Goal: Information Seeking & Learning: Learn about a topic

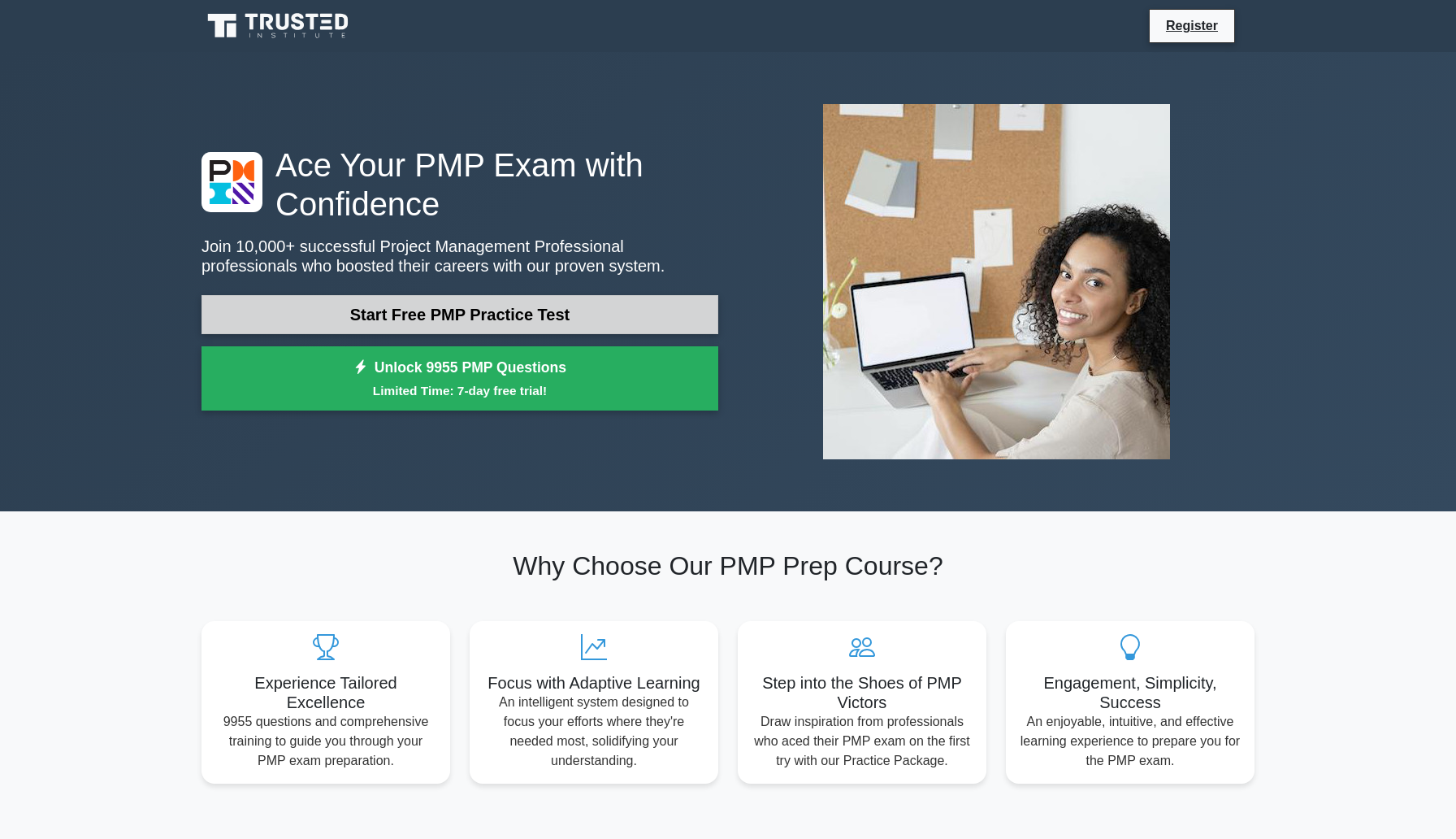
click at [532, 322] on link "Start Free PMP Practice Test" at bounding box center [460, 314] width 517 height 39
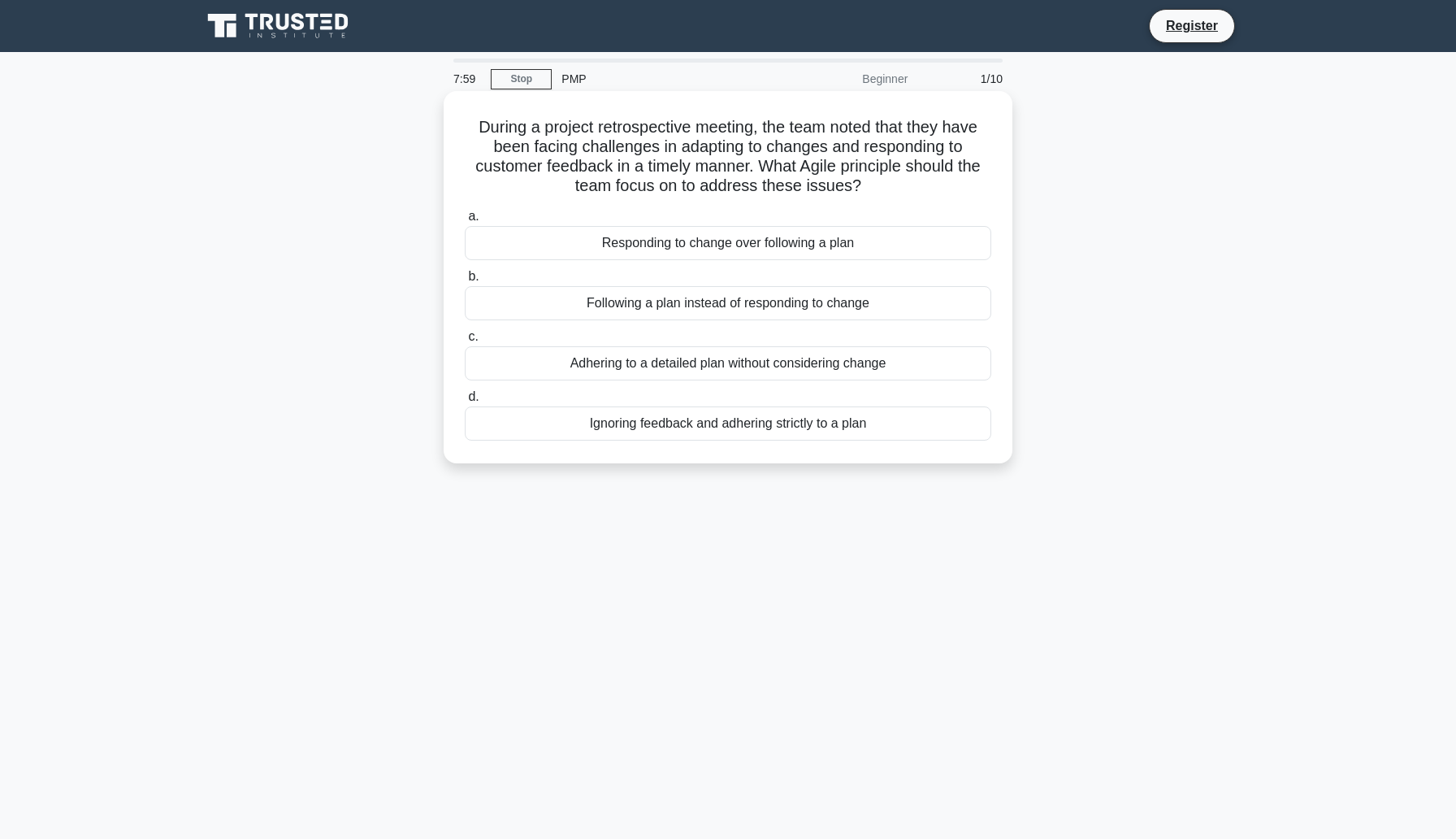
click at [824, 303] on div "Following a plan instead of responding to change" at bounding box center [728, 303] width 526 height 34
click at [465, 282] on input "b. Following a plan instead of responding to change" at bounding box center [465, 276] width 0 height 10
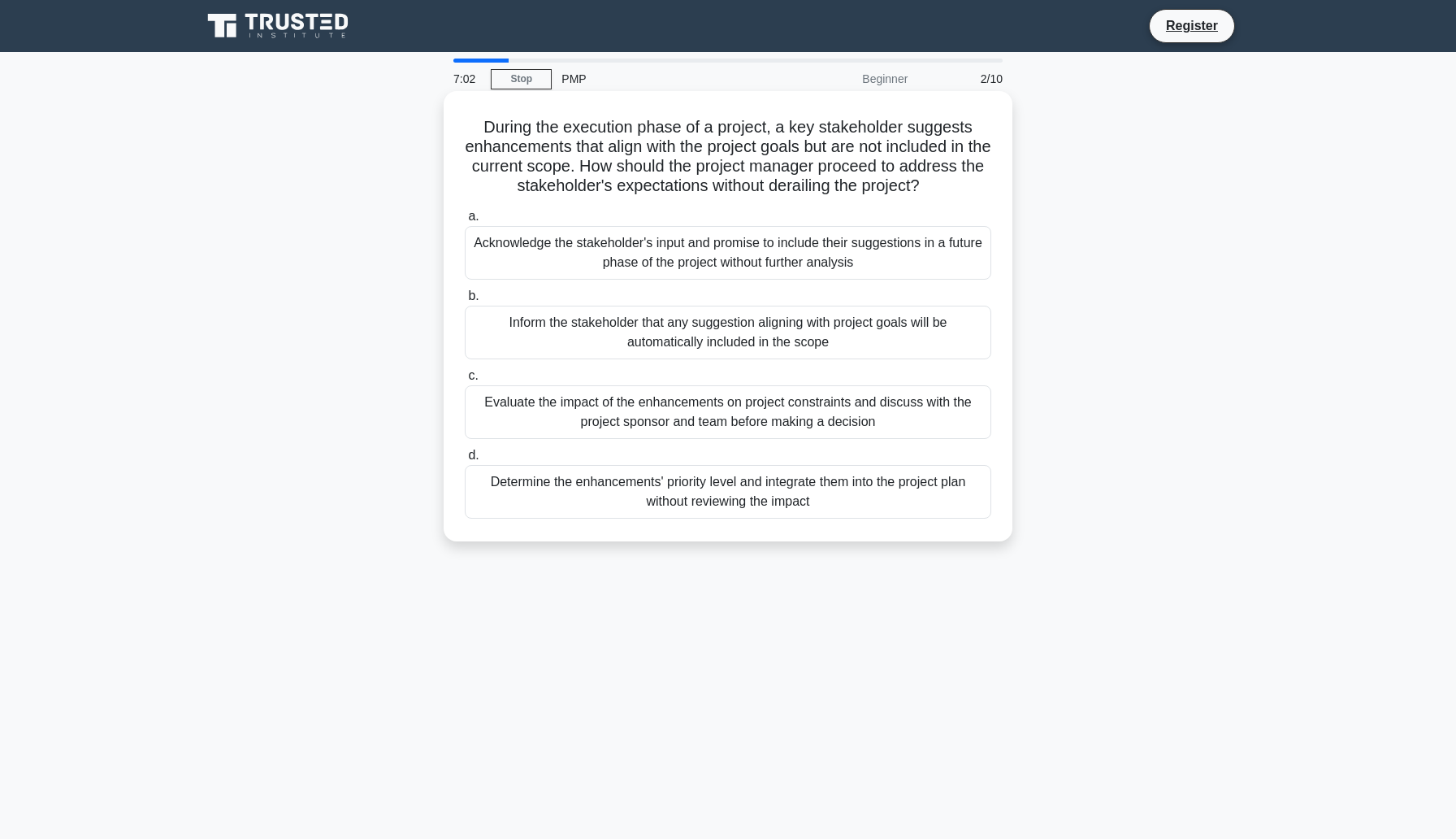
click at [733, 419] on div "Evaluate the impact of the enhancements on project constraints and discuss with…" at bounding box center [728, 412] width 526 height 53
click at [465, 381] on input "c. Evaluate the impact of the enhancements on project constraints and discuss w…" at bounding box center [465, 375] width 0 height 10
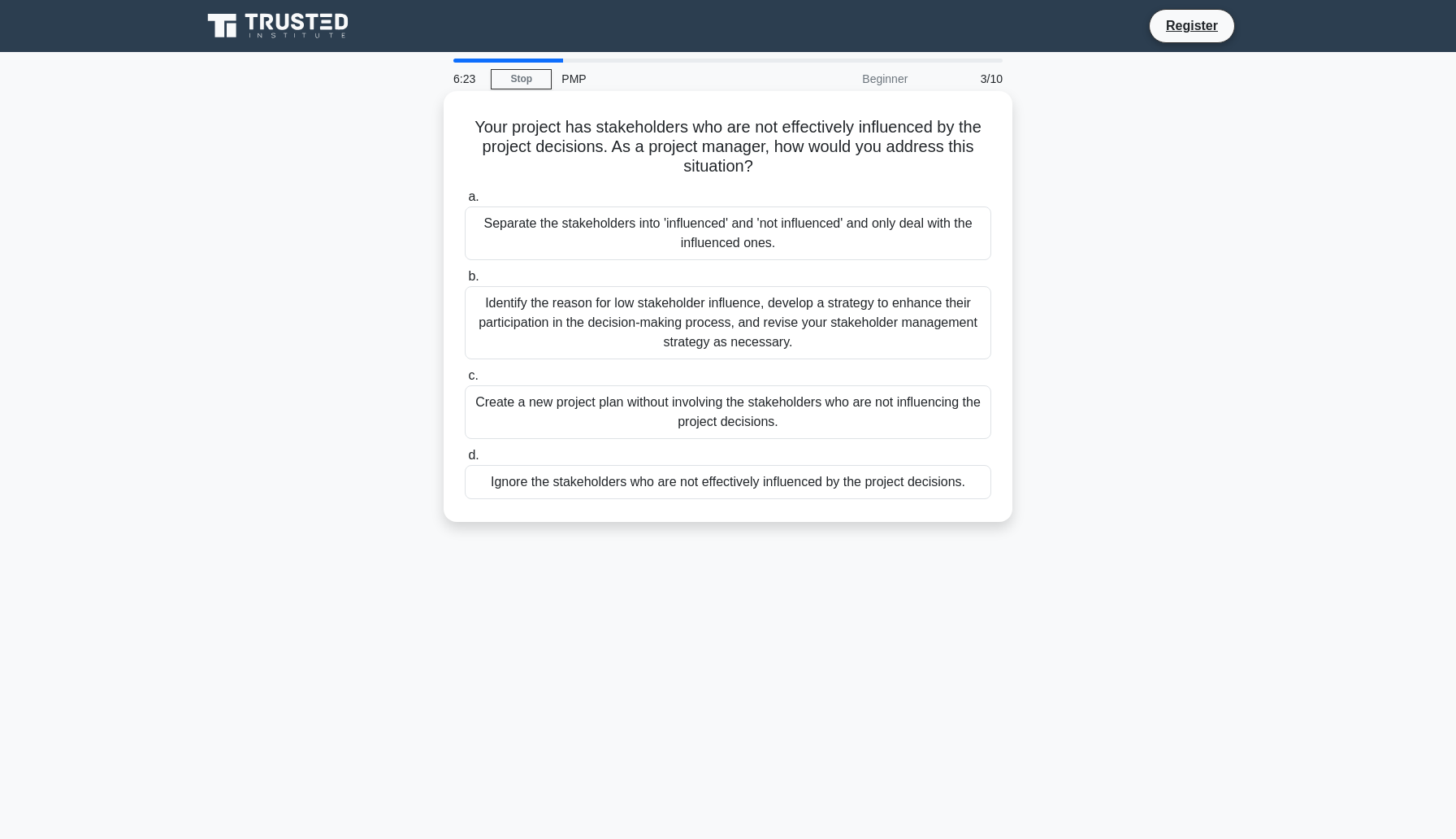
click at [658, 333] on div "Identify the reason for low stakeholder influence, develop a strategy to enhanc…" at bounding box center [728, 323] width 526 height 73
click at [465, 282] on input "b. Identify the reason for low stakeholder influence, develop a strategy to enh…" at bounding box center [465, 276] width 0 height 10
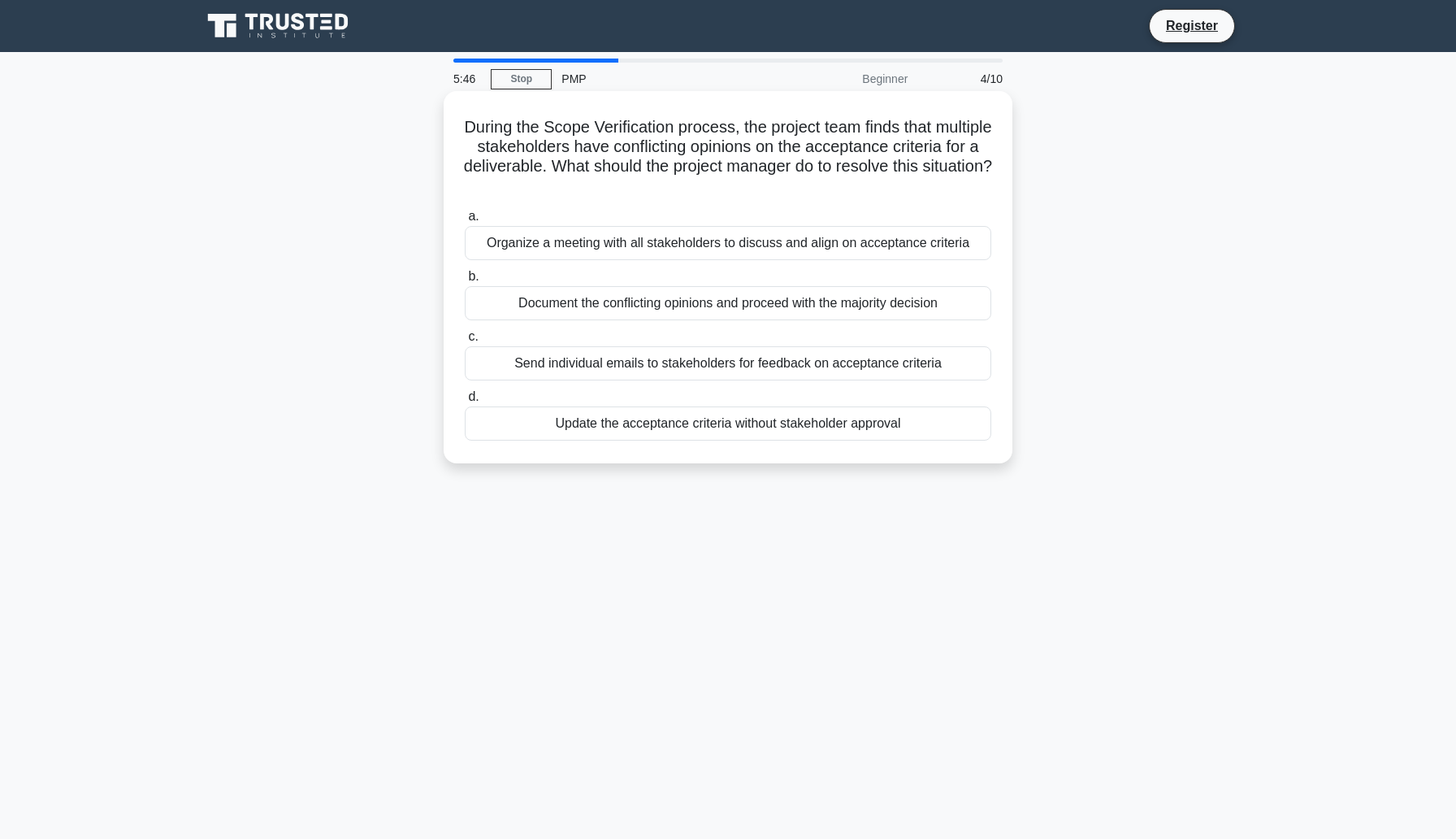
click at [623, 257] on div "Organize a meeting with all stakeholders to discuss and align on acceptance cri…" at bounding box center [728, 243] width 526 height 34
click at [465, 222] on input "a. Organize a meeting with all stakeholders to discuss and align on acceptance …" at bounding box center [465, 216] width 0 height 10
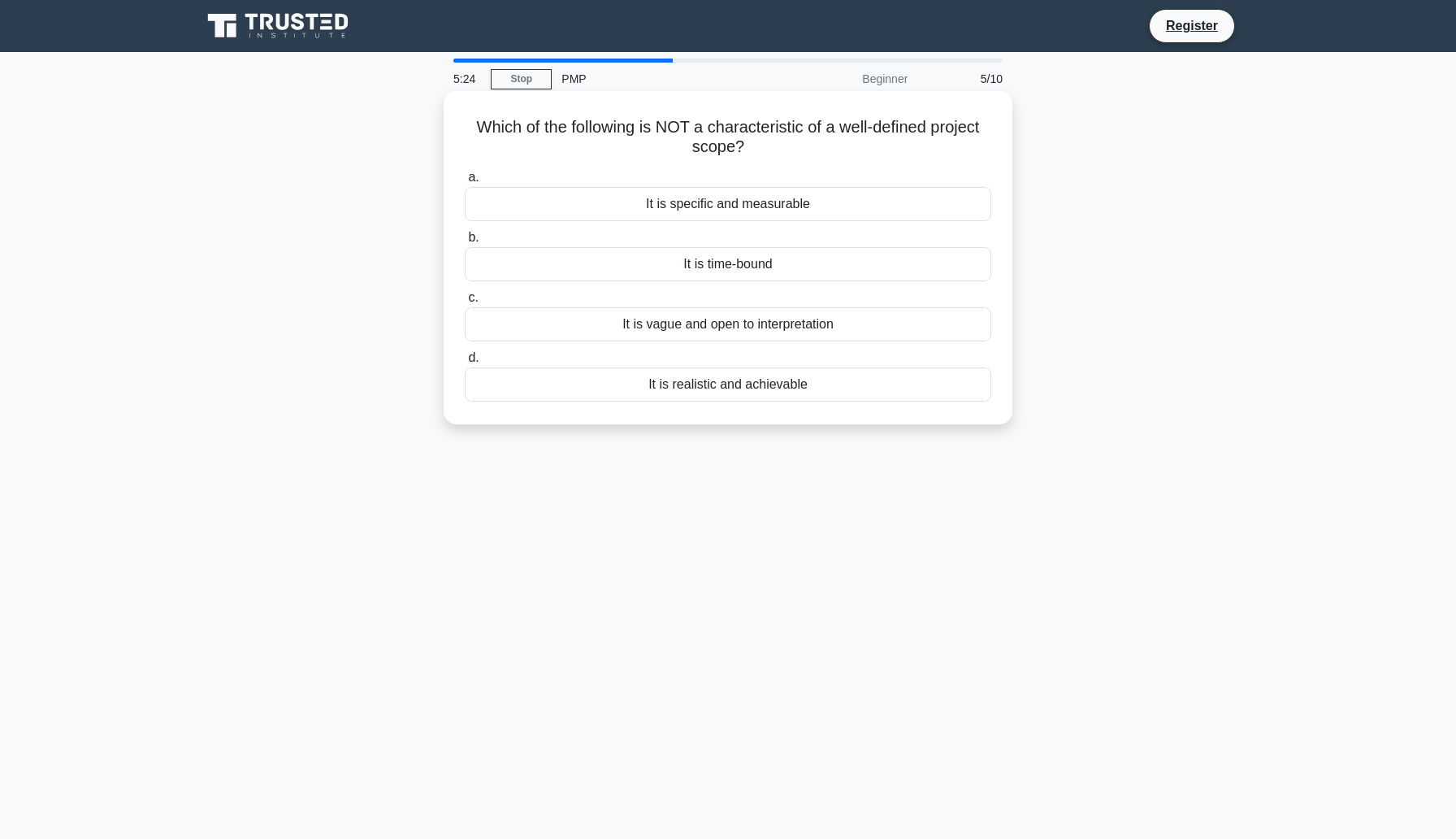
click at [673, 332] on div "It is vague and open to interpretation" at bounding box center [728, 325] width 526 height 34
click at [465, 303] on input "c. It is vague and open to interpretation" at bounding box center [465, 297] width 0 height 10
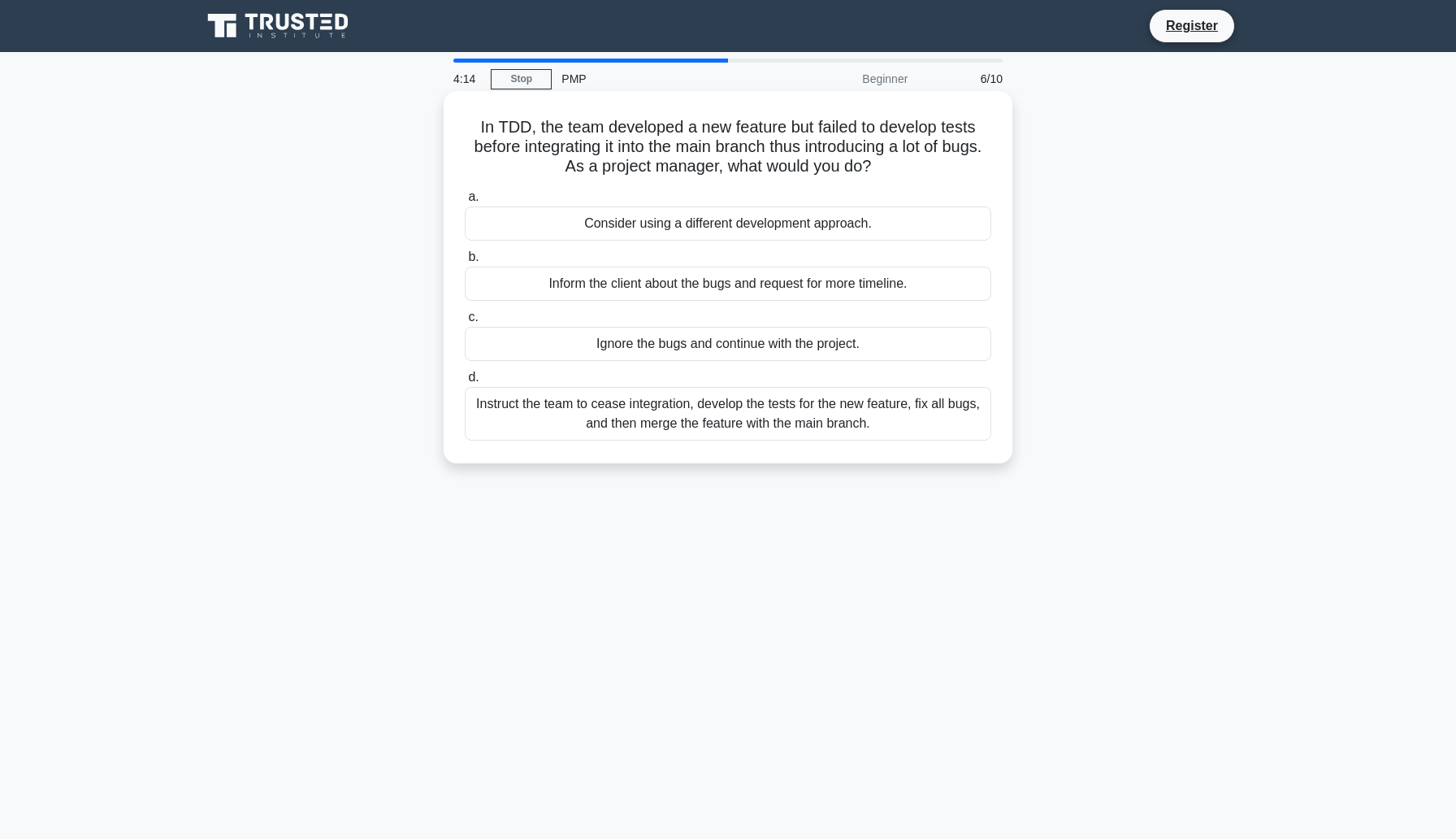
click at [883, 425] on div "Instruct the team to cease integration, develop the tests for the new feature, …" at bounding box center [728, 414] width 526 height 53
click at [465, 383] on input "d. Instruct the team to cease integration, develop the tests for the new featur…" at bounding box center [465, 377] width 0 height 10
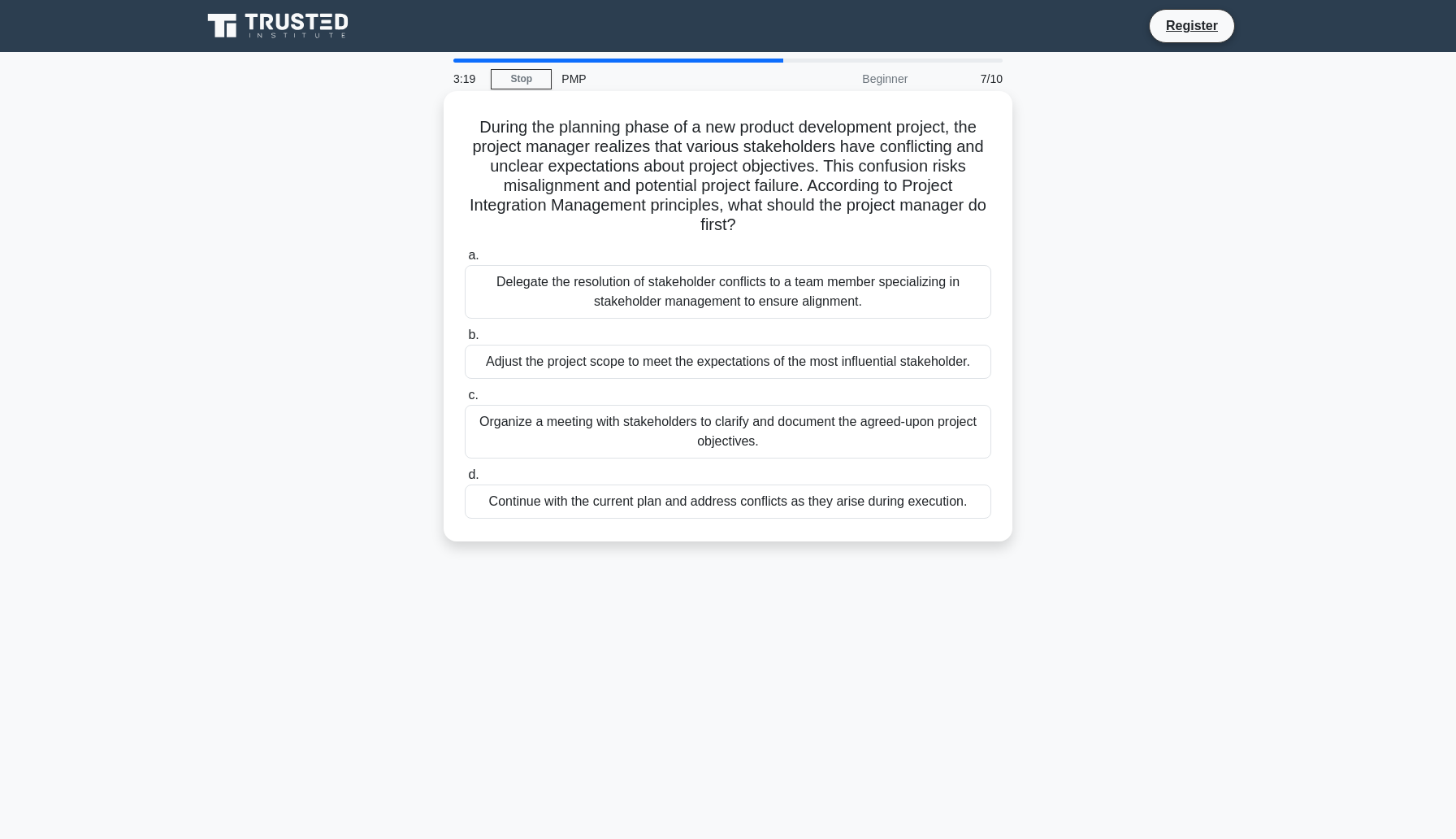
click at [811, 428] on div "Organize a meeting with stakeholders to clarify and document the agreed-upon pr…" at bounding box center [728, 431] width 526 height 53
click at [465, 401] on input "c. Organize a meeting with stakeholders to clarify and document the agreed-upon…" at bounding box center [465, 395] width 0 height 10
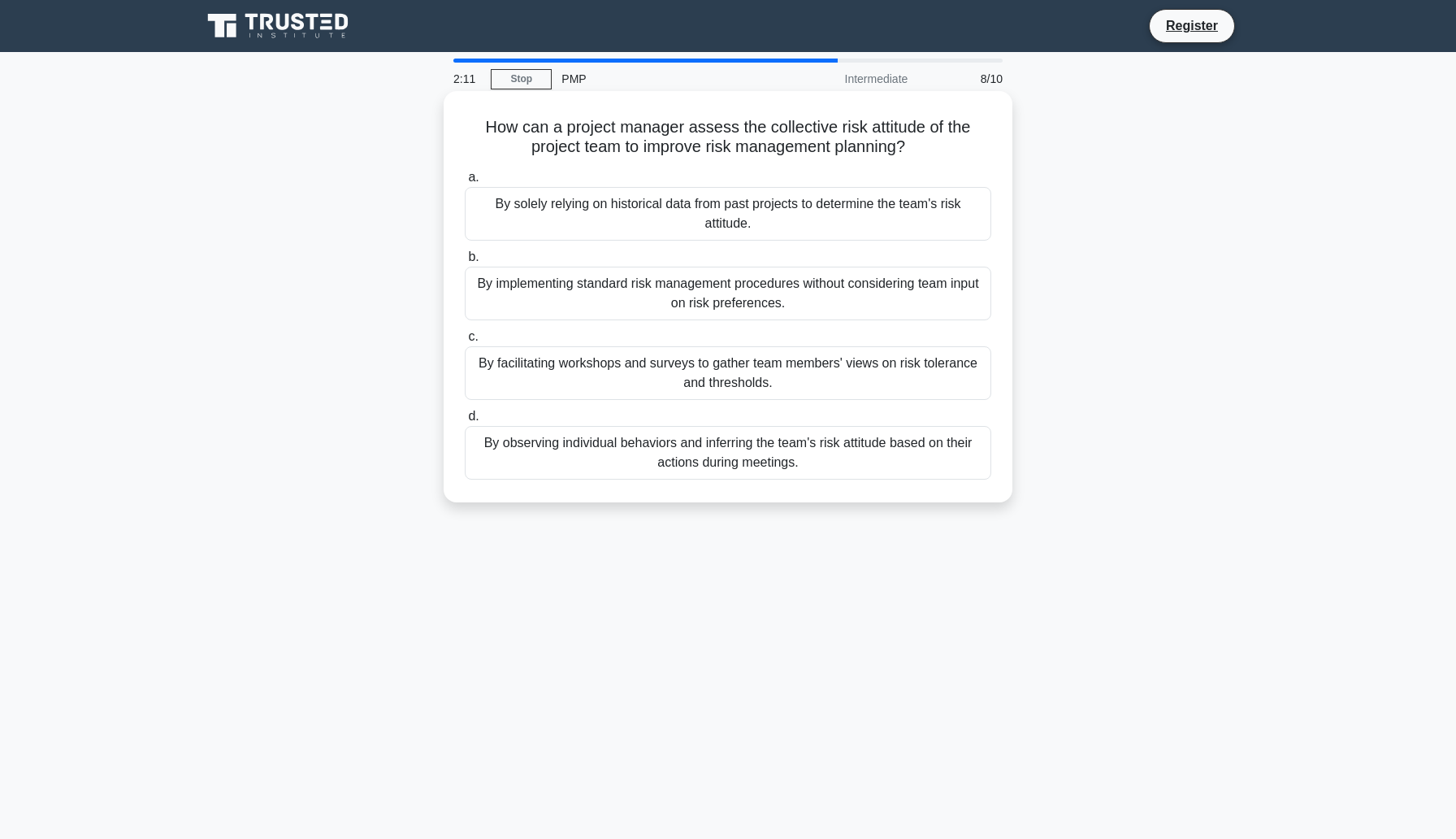
click at [854, 231] on div "By solely relying on historical data from past projects to determine the team's…" at bounding box center [728, 214] width 526 height 53
click at [465, 183] on input "a. By solely relying on historical data from past projects to determine the tea…" at bounding box center [465, 177] width 0 height 10
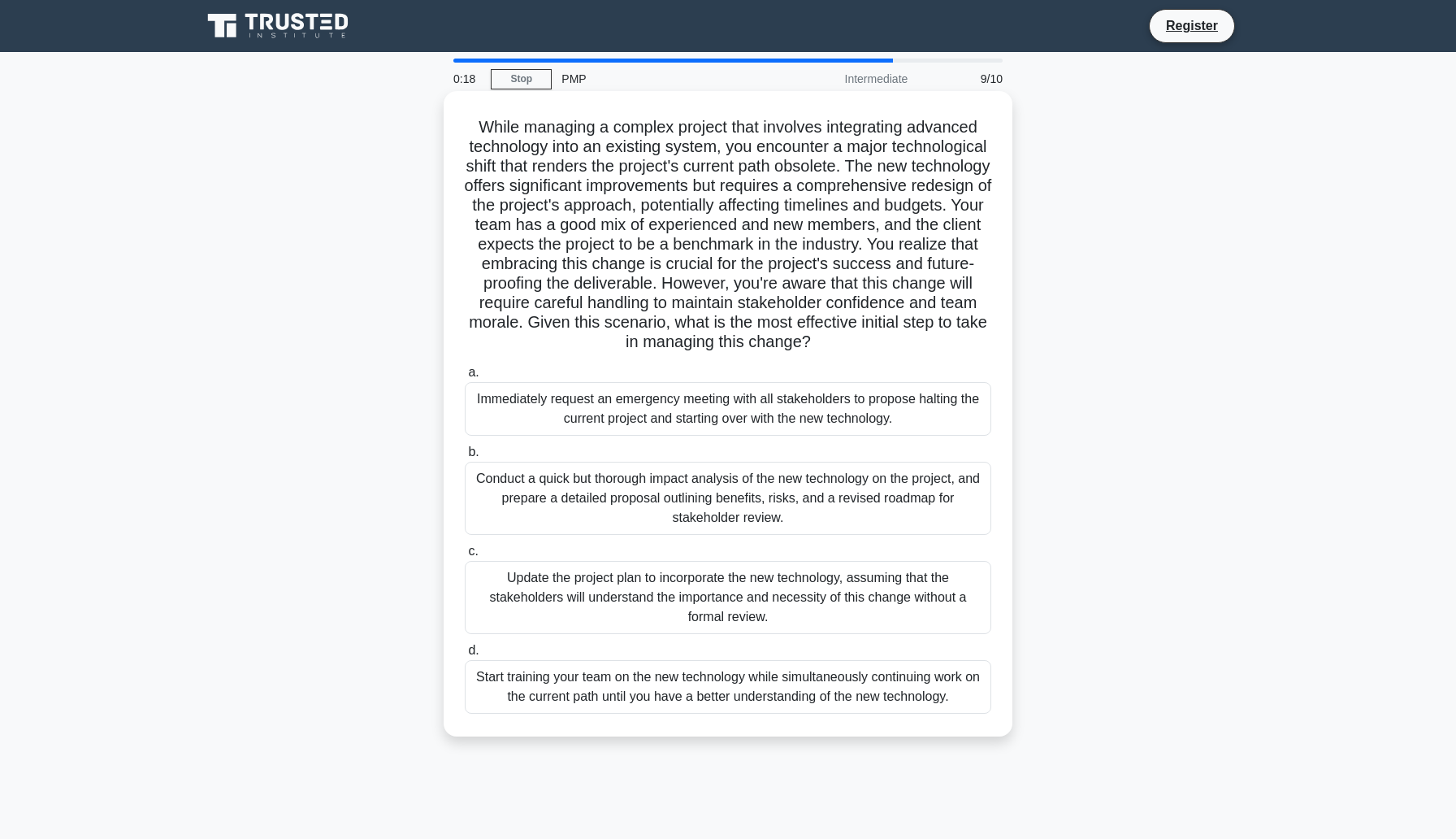
click at [781, 501] on div "Conduct a quick but thorough impact analysis of the new technology on the proje…" at bounding box center [728, 498] width 526 height 73
click at [465, 458] on input "b. Conduct a quick but thorough impact analysis of the new technology on the pr…" at bounding box center [465, 452] width 0 height 10
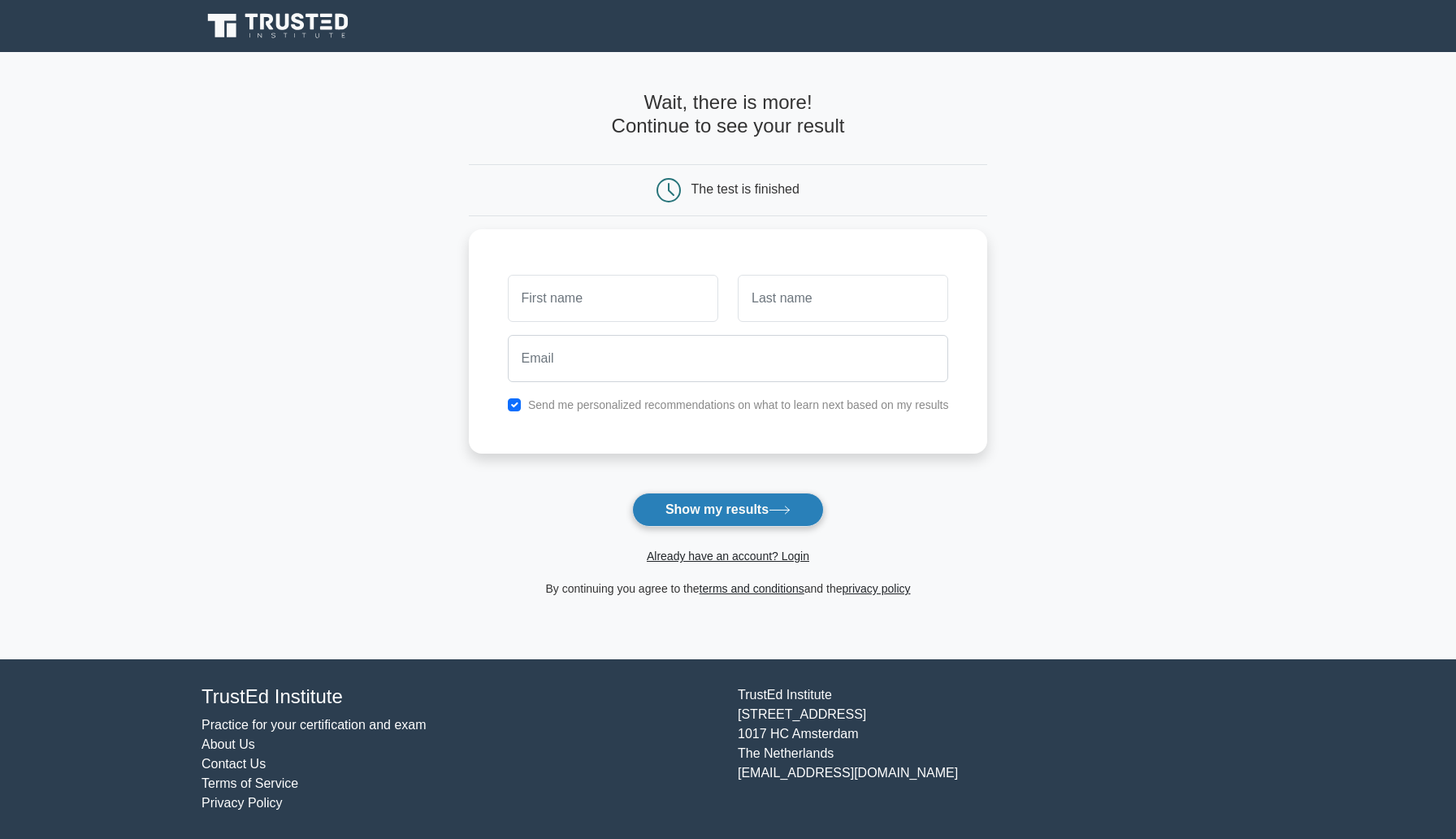
click at [697, 522] on button "Show my results" at bounding box center [728, 509] width 191 height 34
type input "Abdulla"
click at [782, 308] on input "text" at bounding box center [843, 294] width 210 height 47
type input "Aliev"
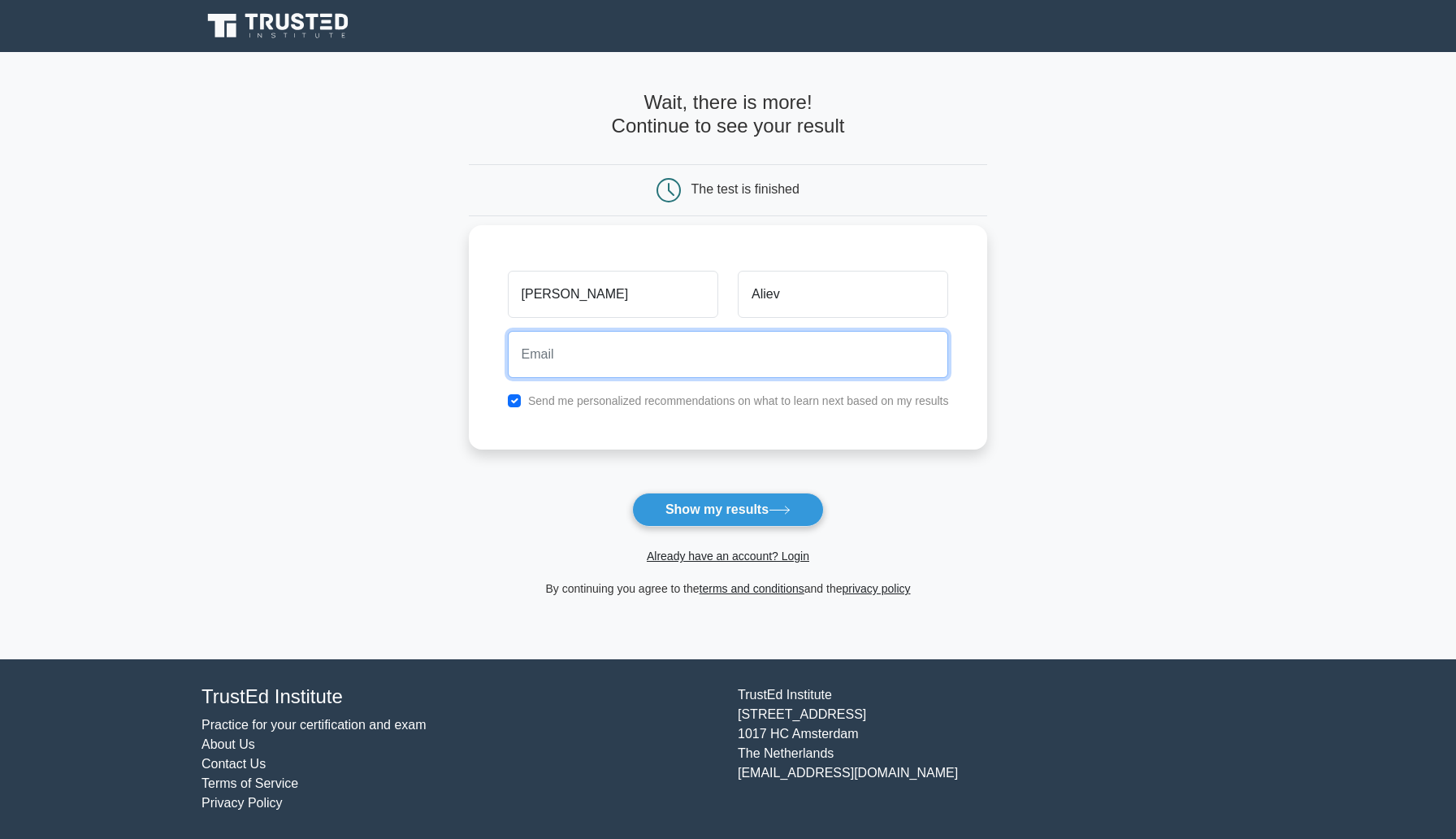
click at [765, 349] on input "email" at bounding box center [728, 354] width 441 height 47
type input "[EMAIL_ADDRESS][DOMAIN_NAME]"
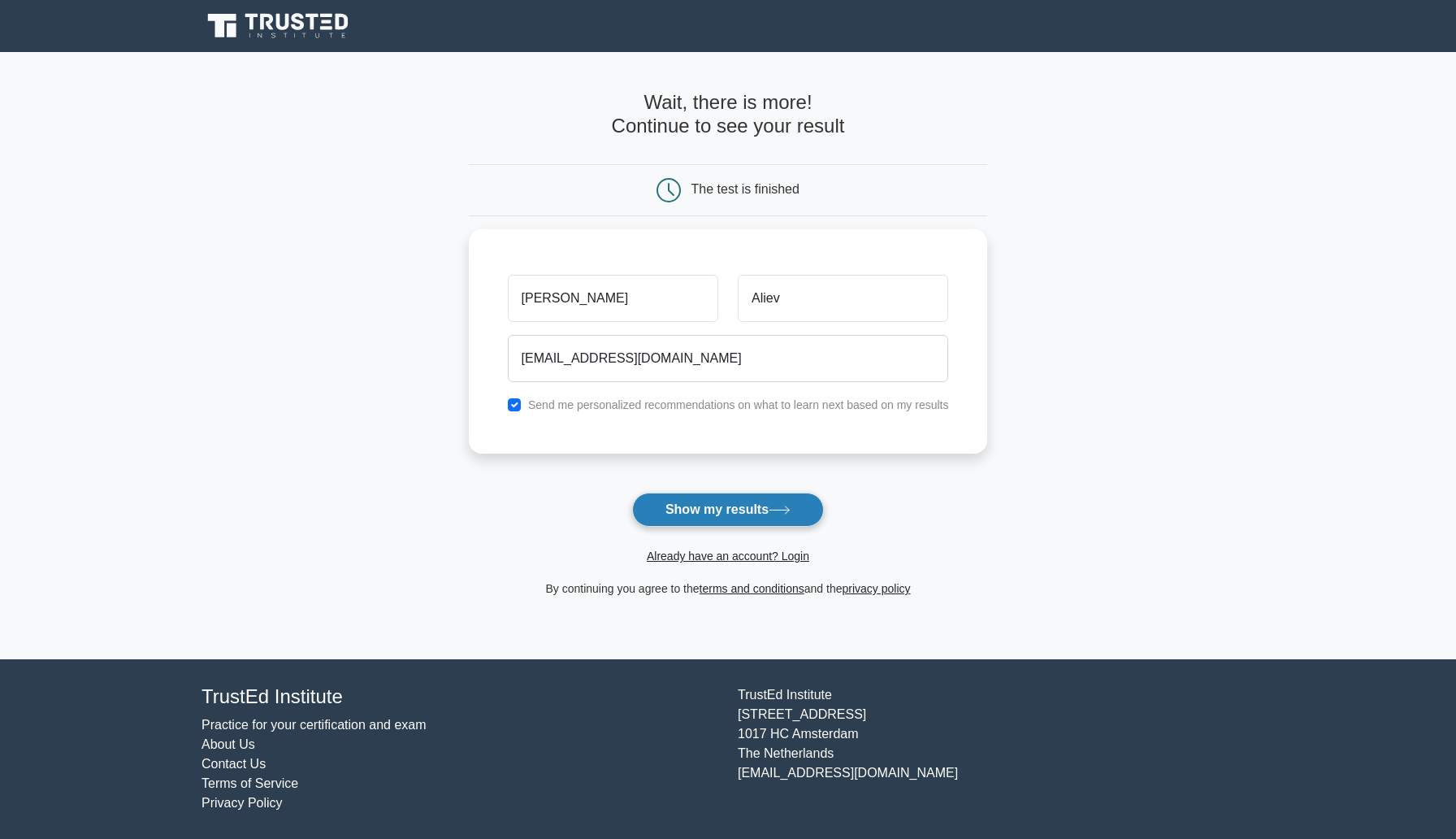
click at [734, 510] on button "Show my results" at bounding box center [728, 509] width 191 height 34
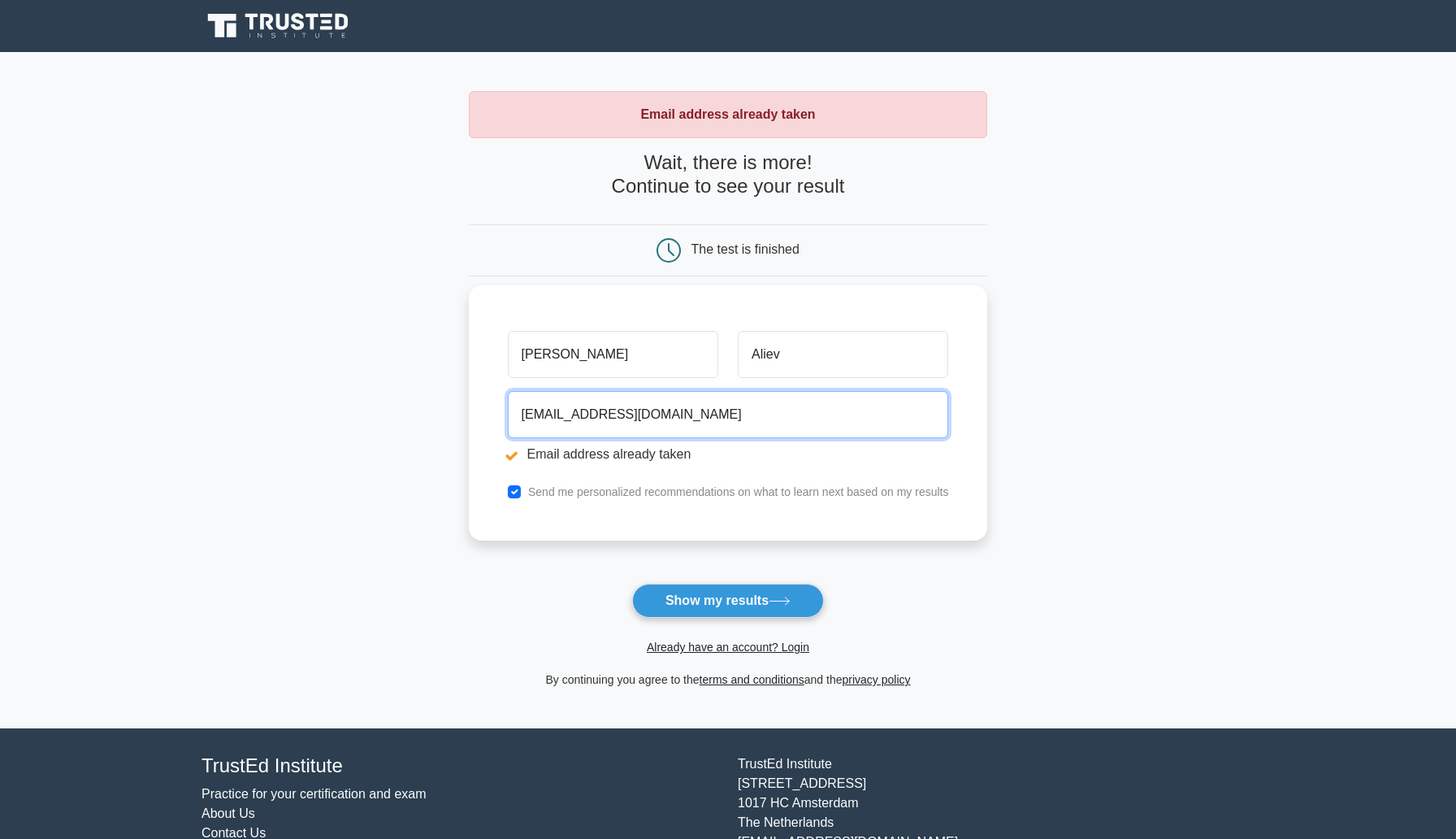
click at [687, 426] on input "alabdulla1907@gmail.com" at bounding box center [728, 414] width 441 height 47
click at [604, 412] on input "alabdulla1907@gmail.com" at bounding box center [728, 414] width 441 height 47
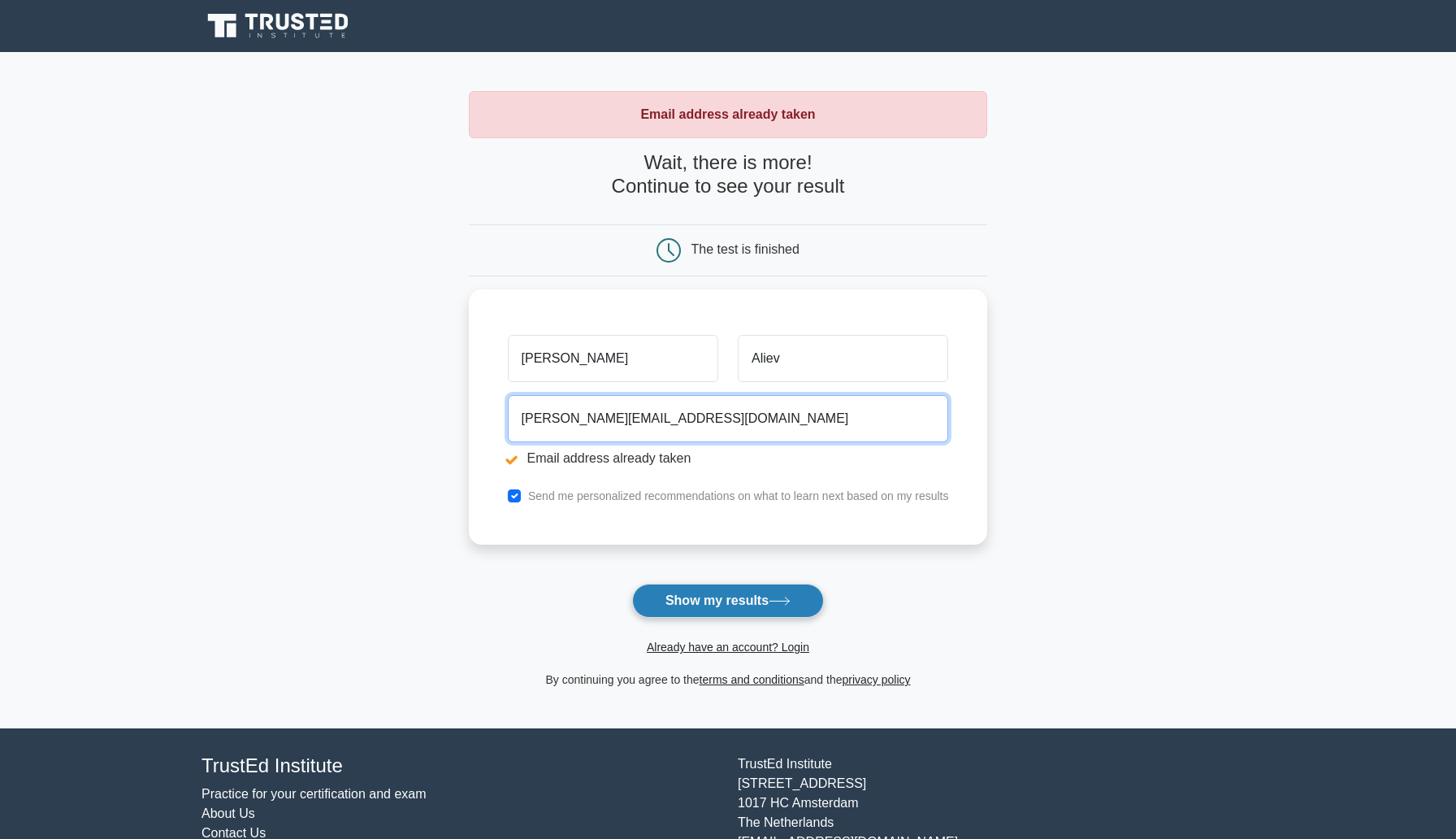
type input "alabdulla@gmail.com"
click at [764, 586] on button "Show my results" at bounding box center [728, 601] width 191 height 34
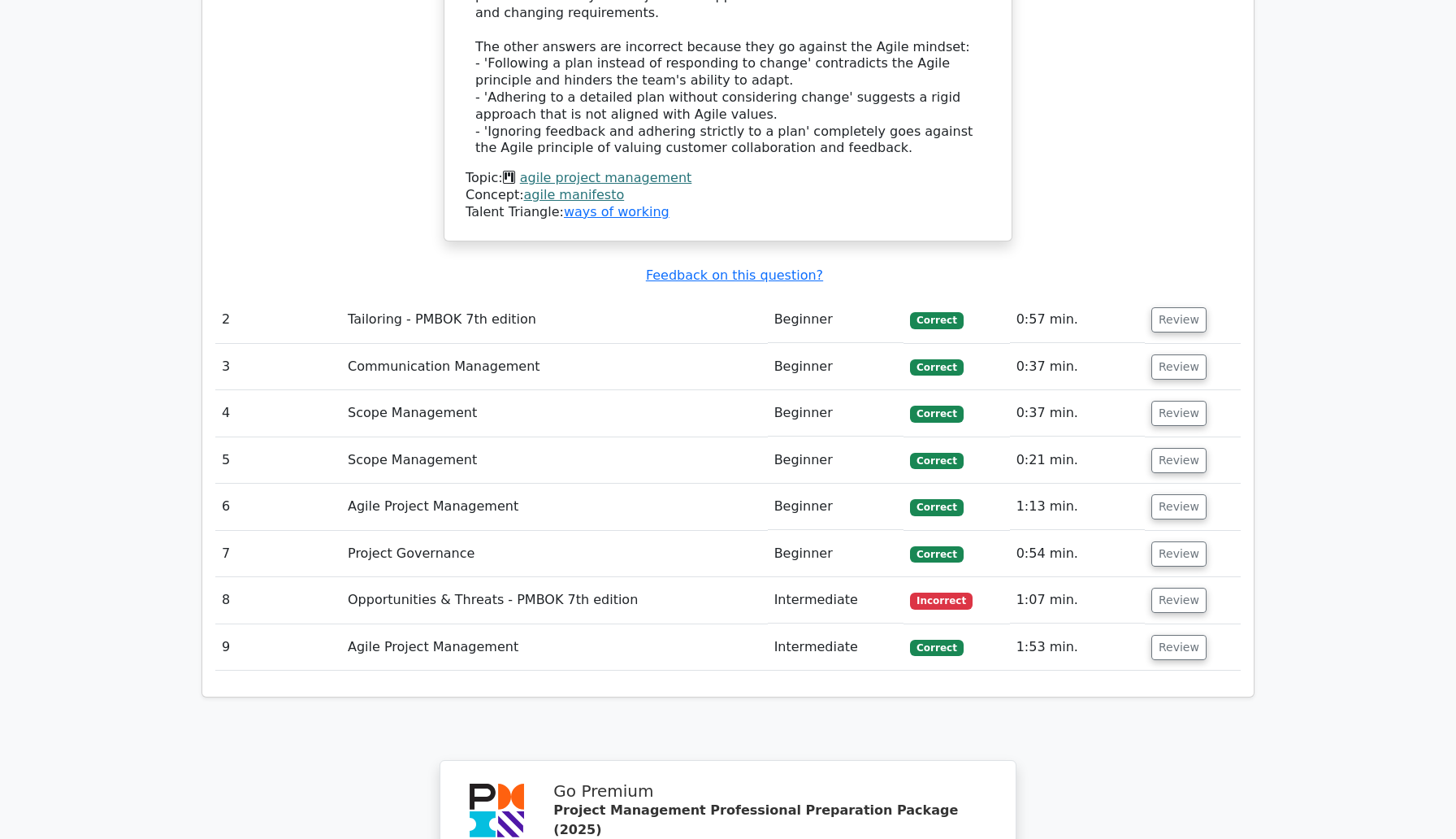
scroll to position [1844, 0]
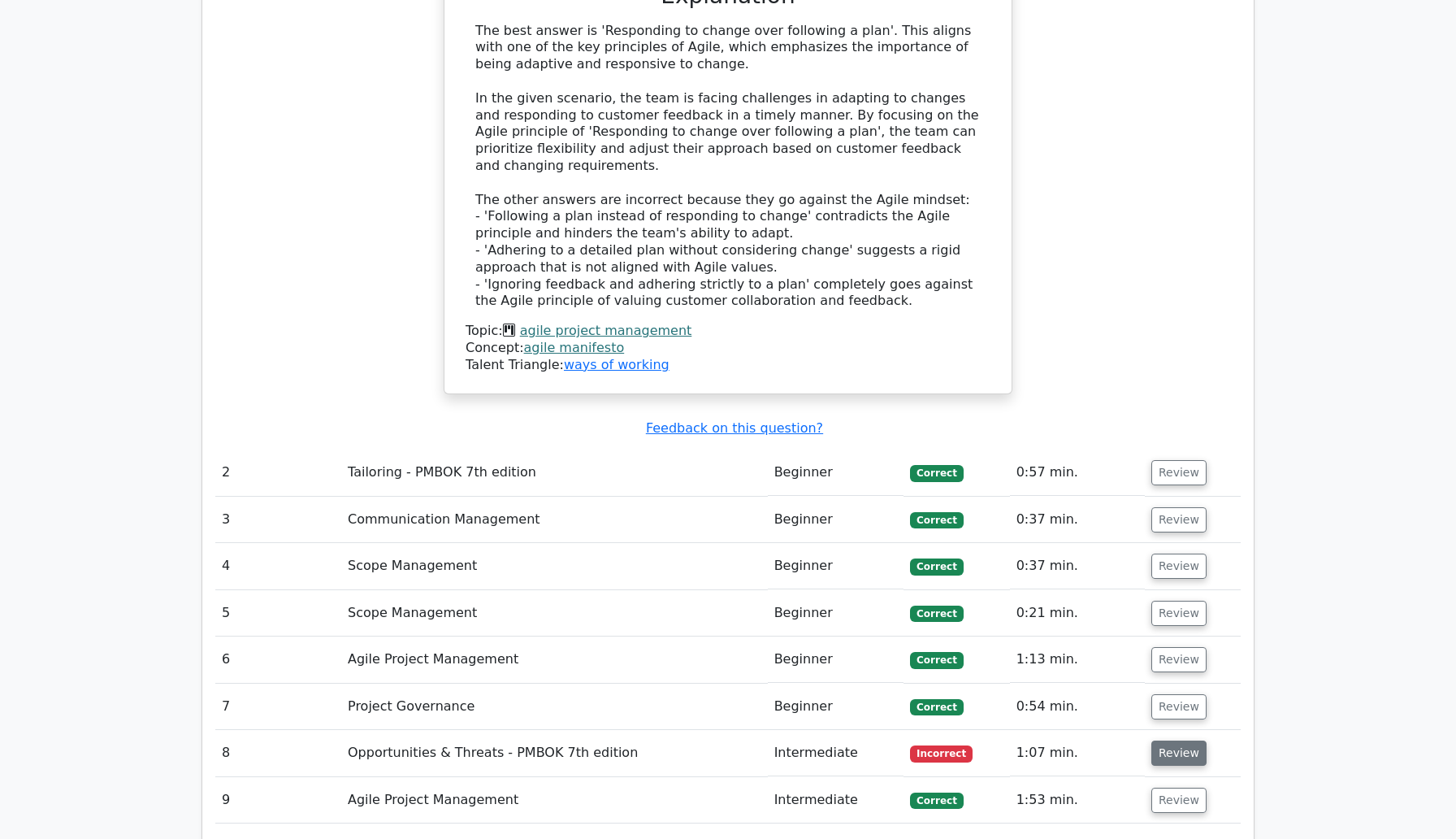
click at [1179, 741] on button "Review" at bounding box center [1178, 753] width 55 height 25
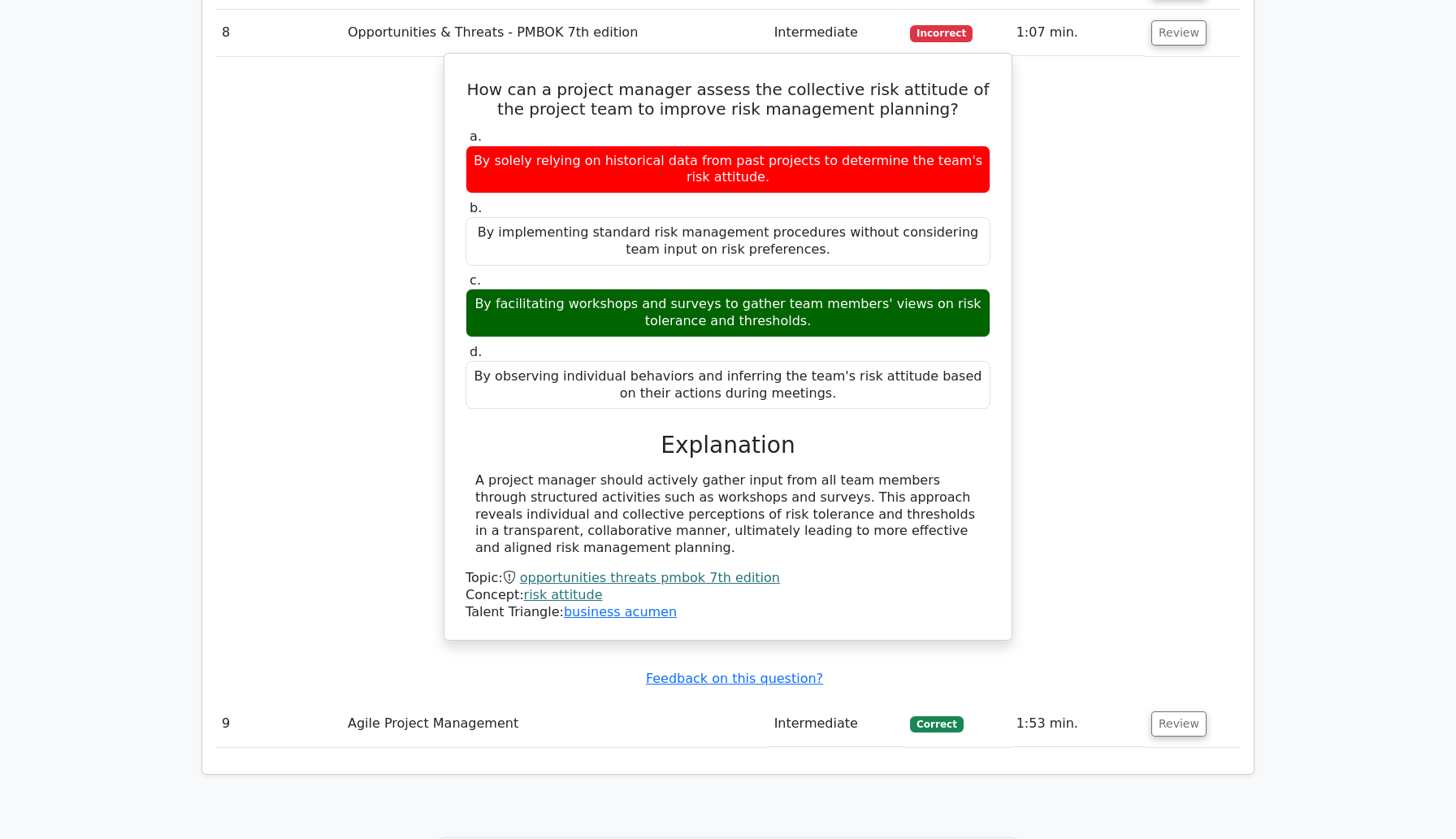
scroll to position [2568, 0]
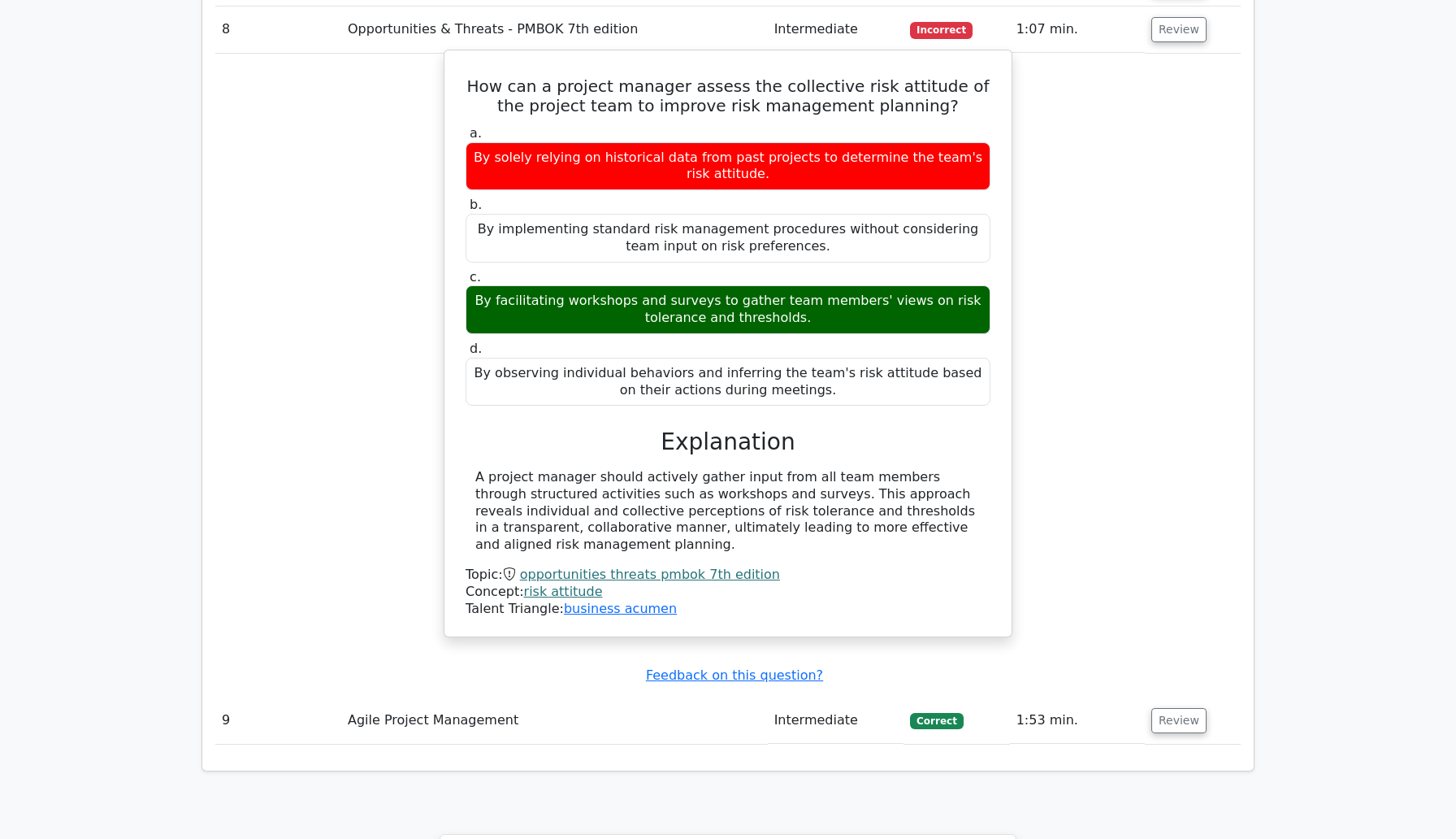
click at [674, 566] on link "opportunities threats pmbok 7th edition" at bounding box center [650, 574] width 260 height 15
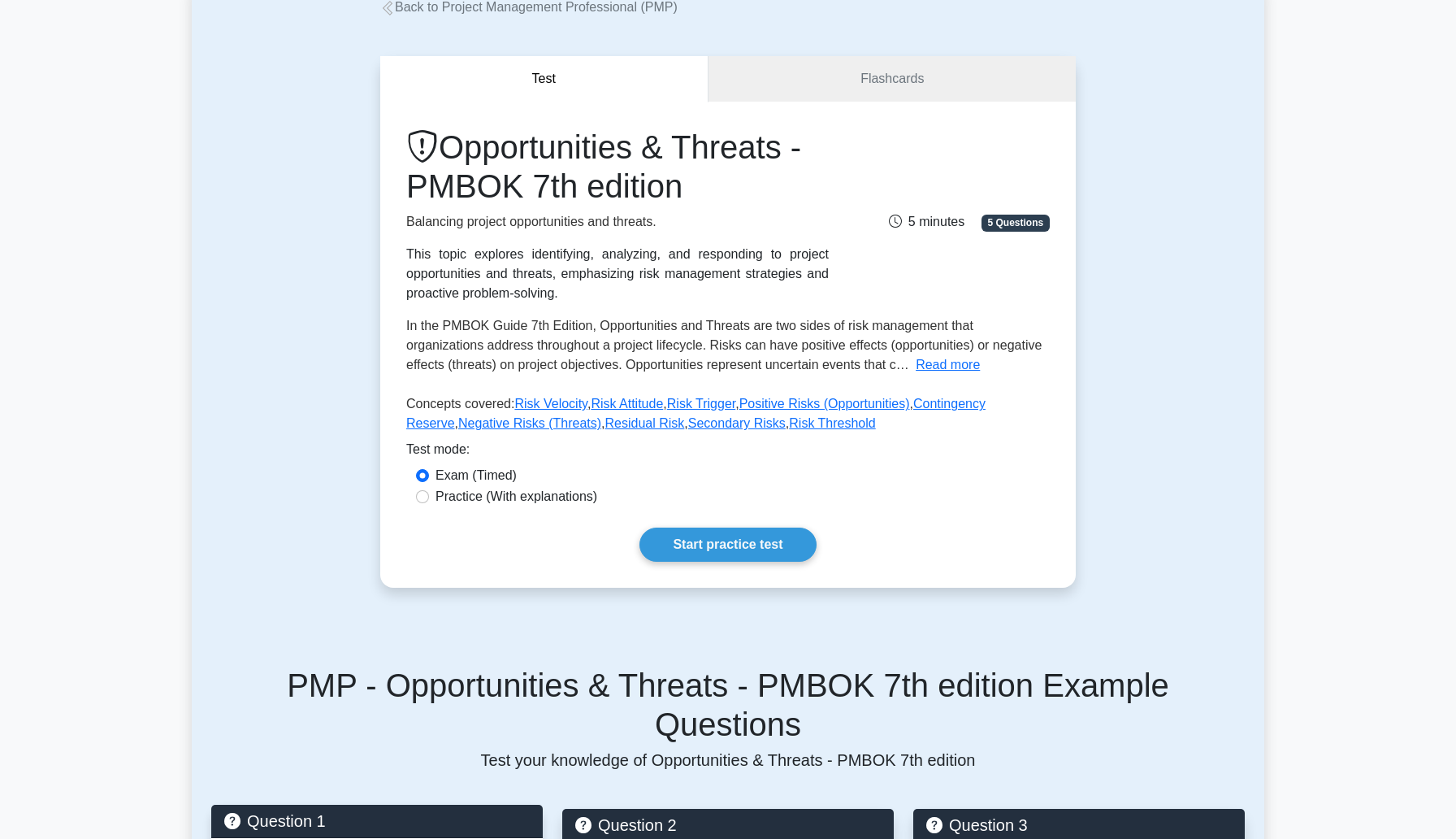
scroll to position [104, 0]
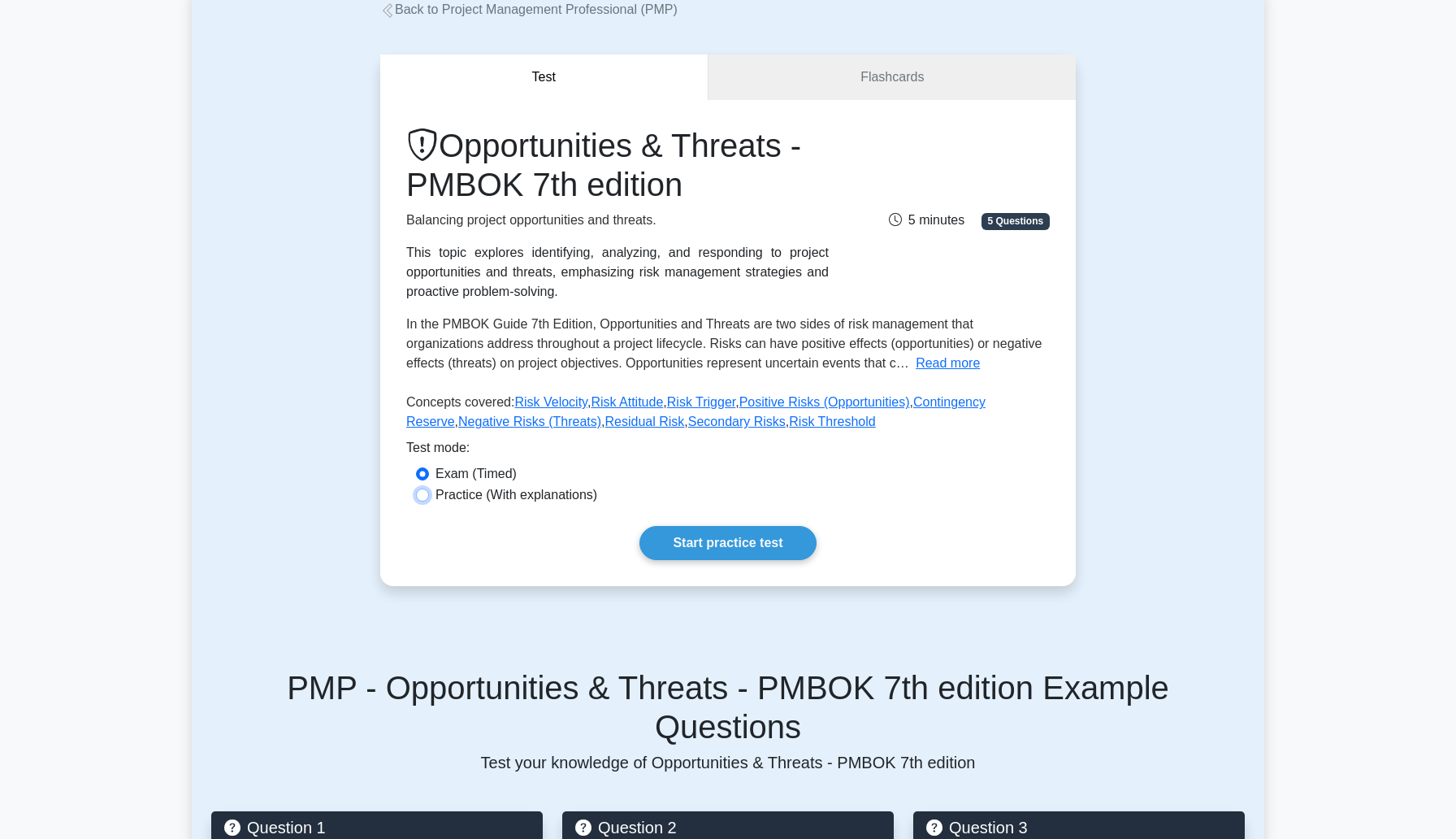
click at [424, 492] on input "Practice (With explanations)" at bounding box center [422, 494] width 13 height 13
radio input "true"
click at [421, 470] on input "Exam (Timed)" at bounding box center [422, 473] width 13 height 13
radio input "true"
click at [720, 520] on div "Opportunities & Threats - PMBOK 7th edition Balancing project opportunities and…" at bounding box center [728, 343] width 695 height 486
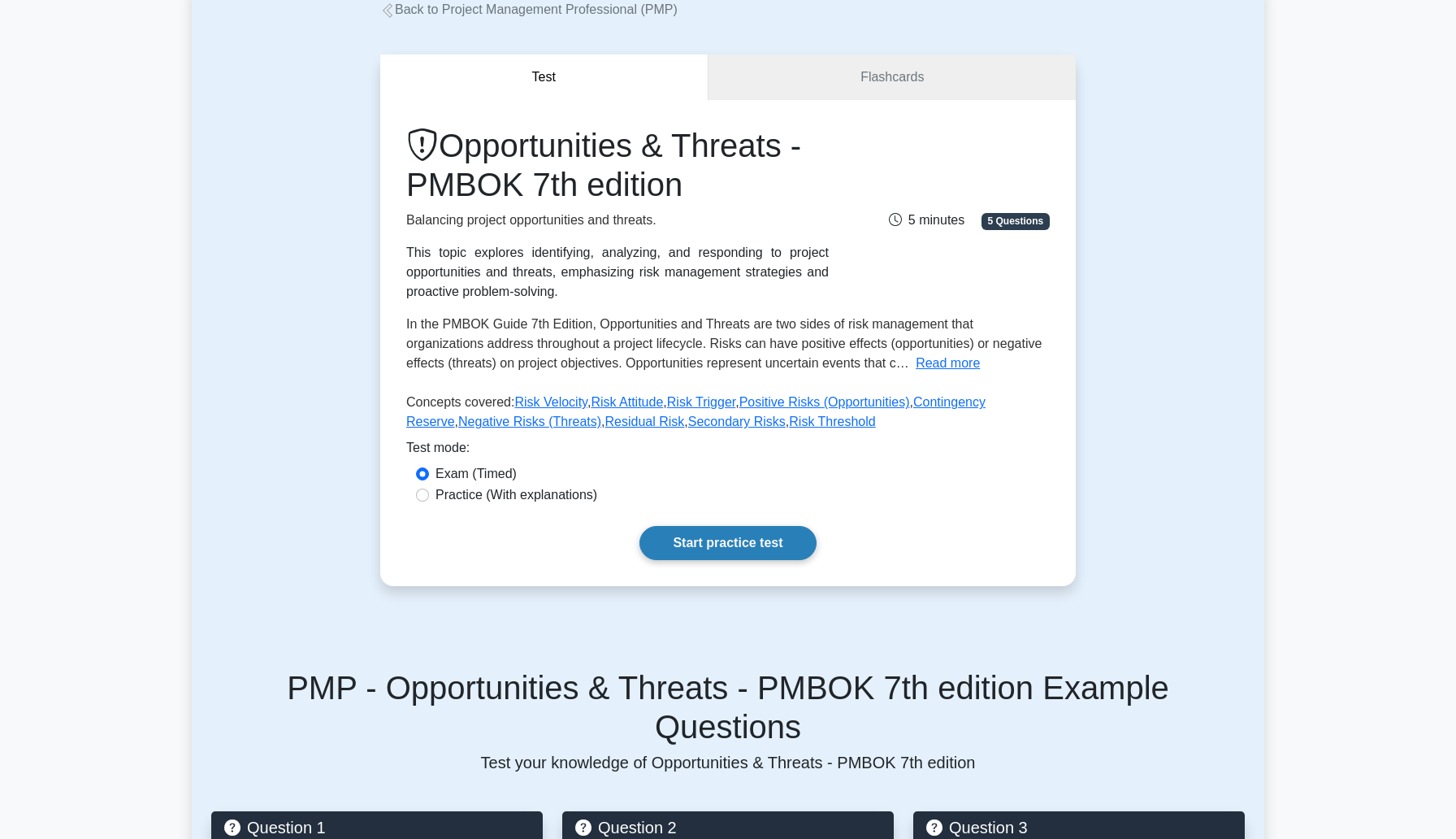
click at [728, 547] on link "Start practice test" at bounding box center [728, 543] width 176 height 34
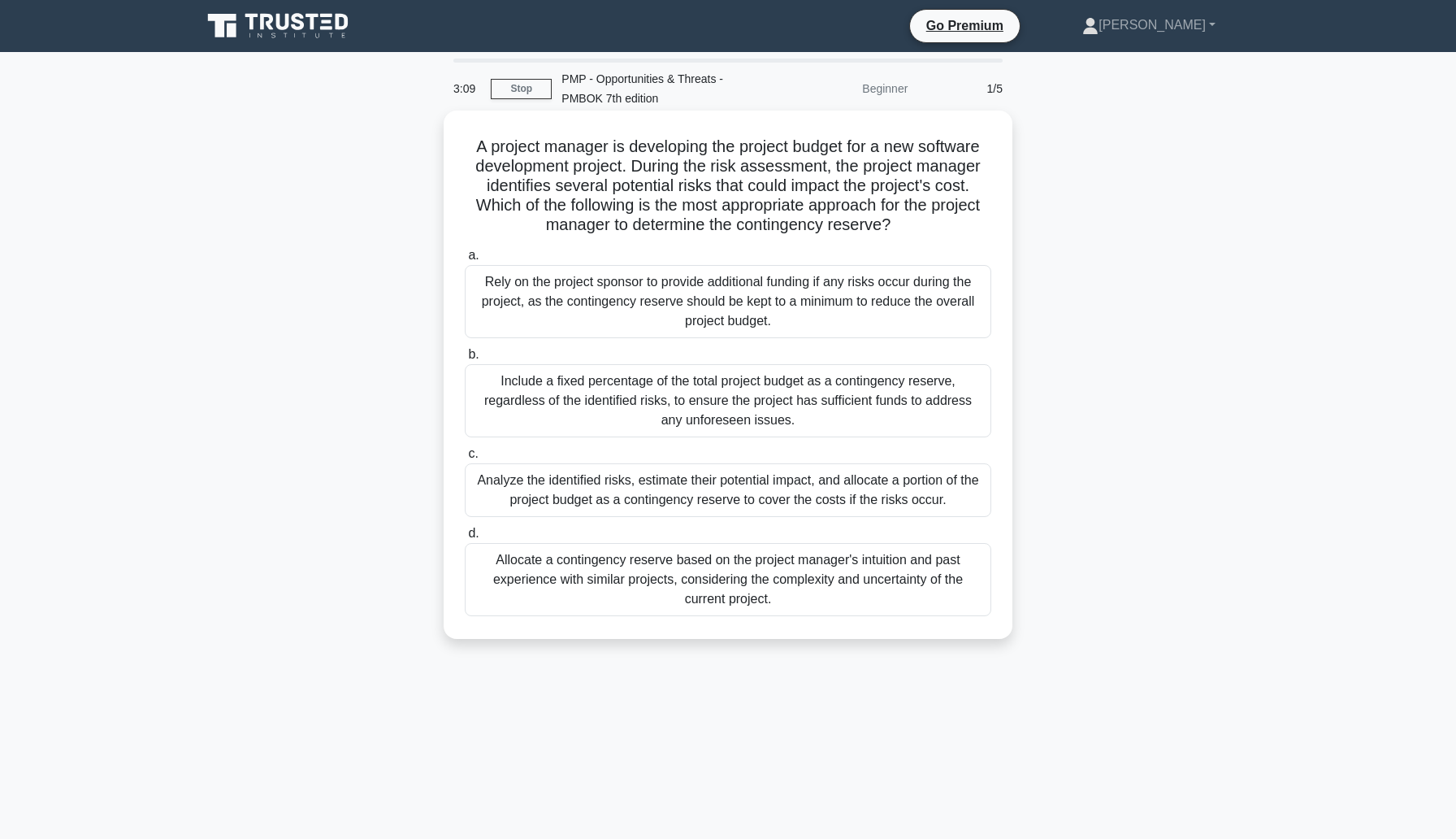
click at [885, 499] on div "Analyze the identified risks, estimate their potential impact, and allocate a p…" at bounding box center [728, 490] width 526 height 53
click at [465, 459] on input "c. Analyze the identified risks, estimate their potential impact, and allocate …" at bounding box center [465, 453] width 0 height 10
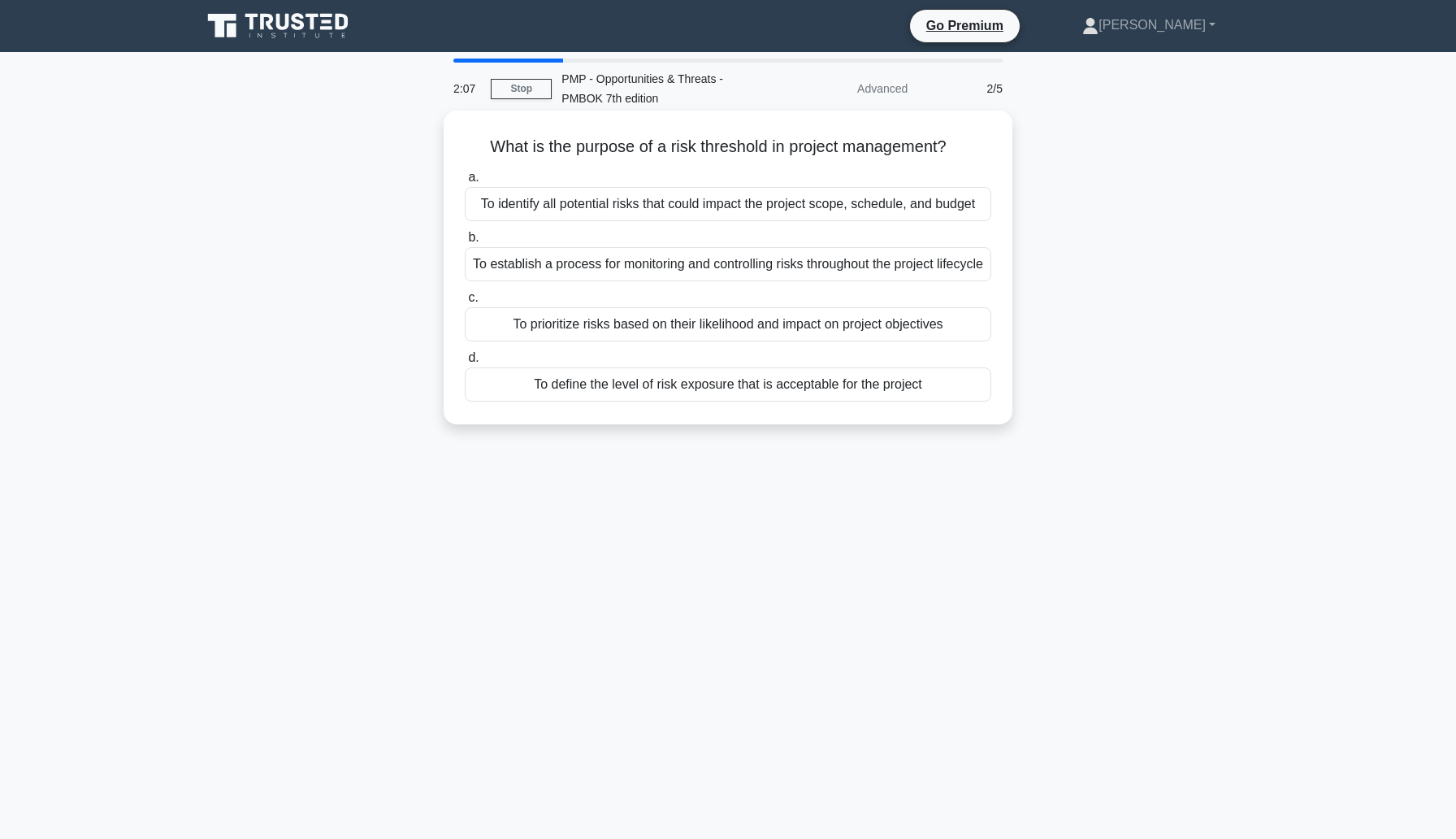
click at [834, 402] on div "To define the level of risk exposure that is acceptable for the project" at bounding box center [728, 384] width 526 height 34
click at [465, 364] on input "d. To define the level of risk exposure that is acceptable for the project" at bounding box center [465, 358] width 0 height 10
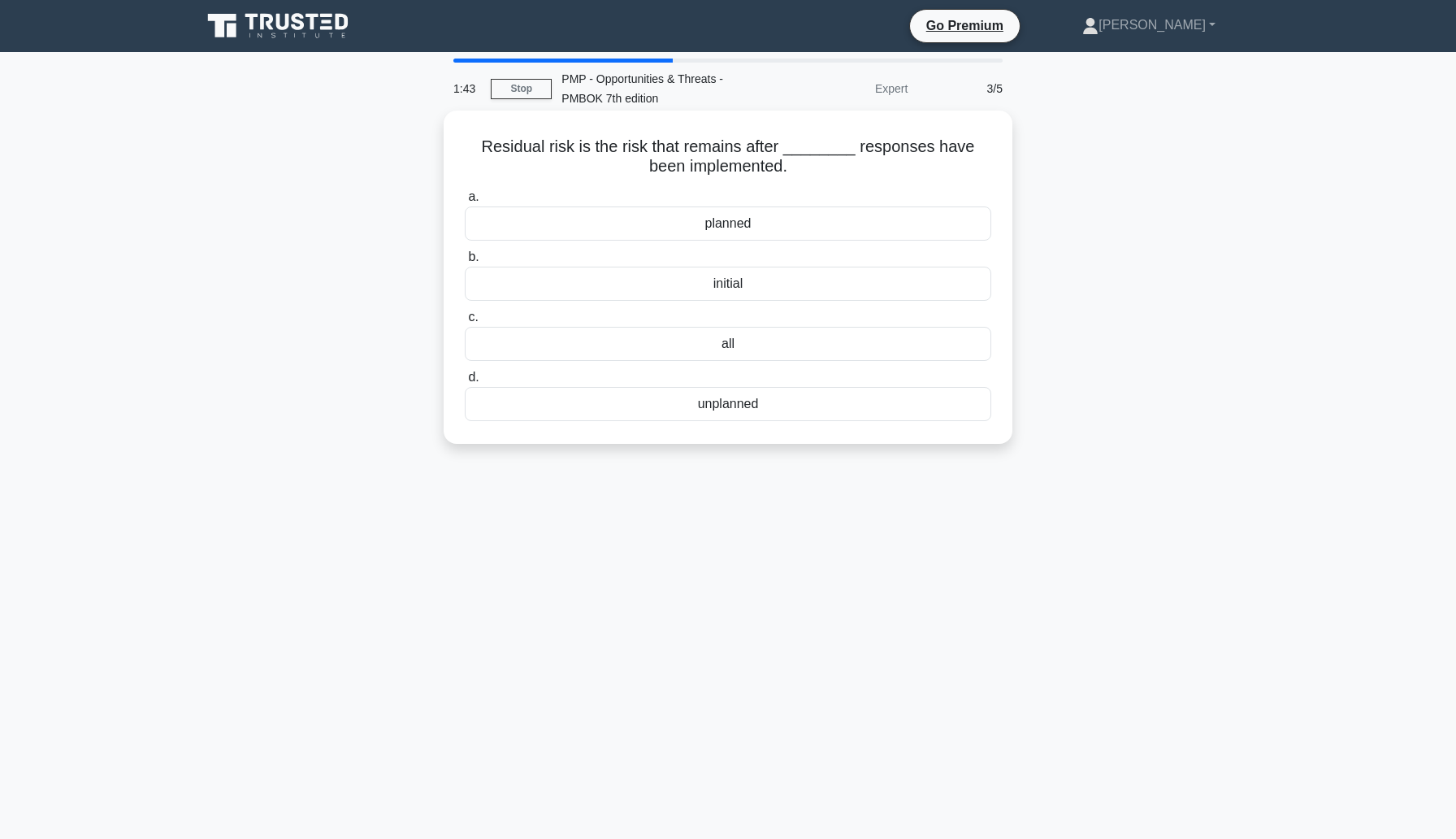
click at [772, 222] on div "planned" at bounding box center [728, 224] width 526 height 34
click at [465, 203] on input "a. planned" at bounding box center [465, 197] width 0 height 10
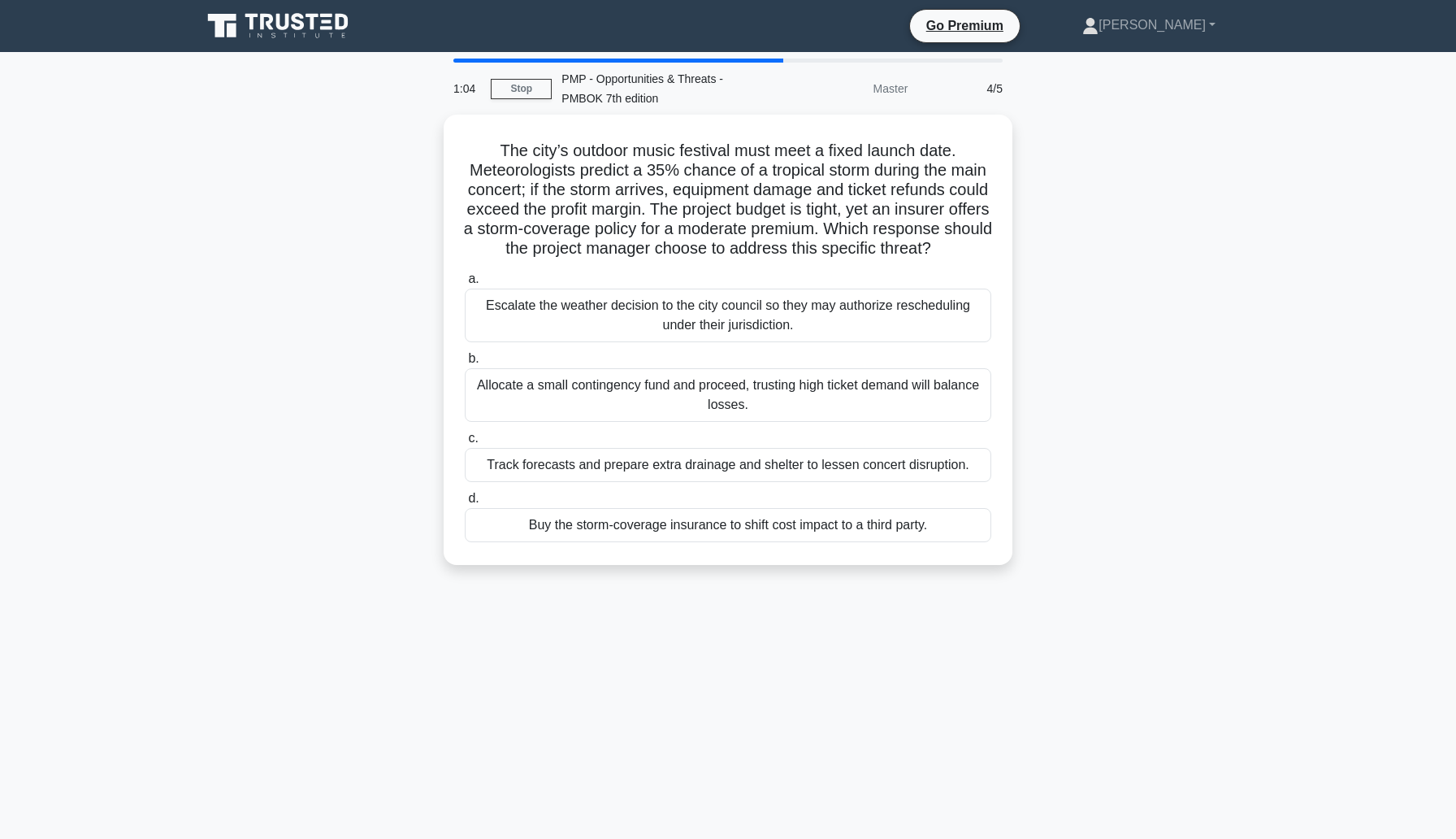
scroll to position [39, 0]
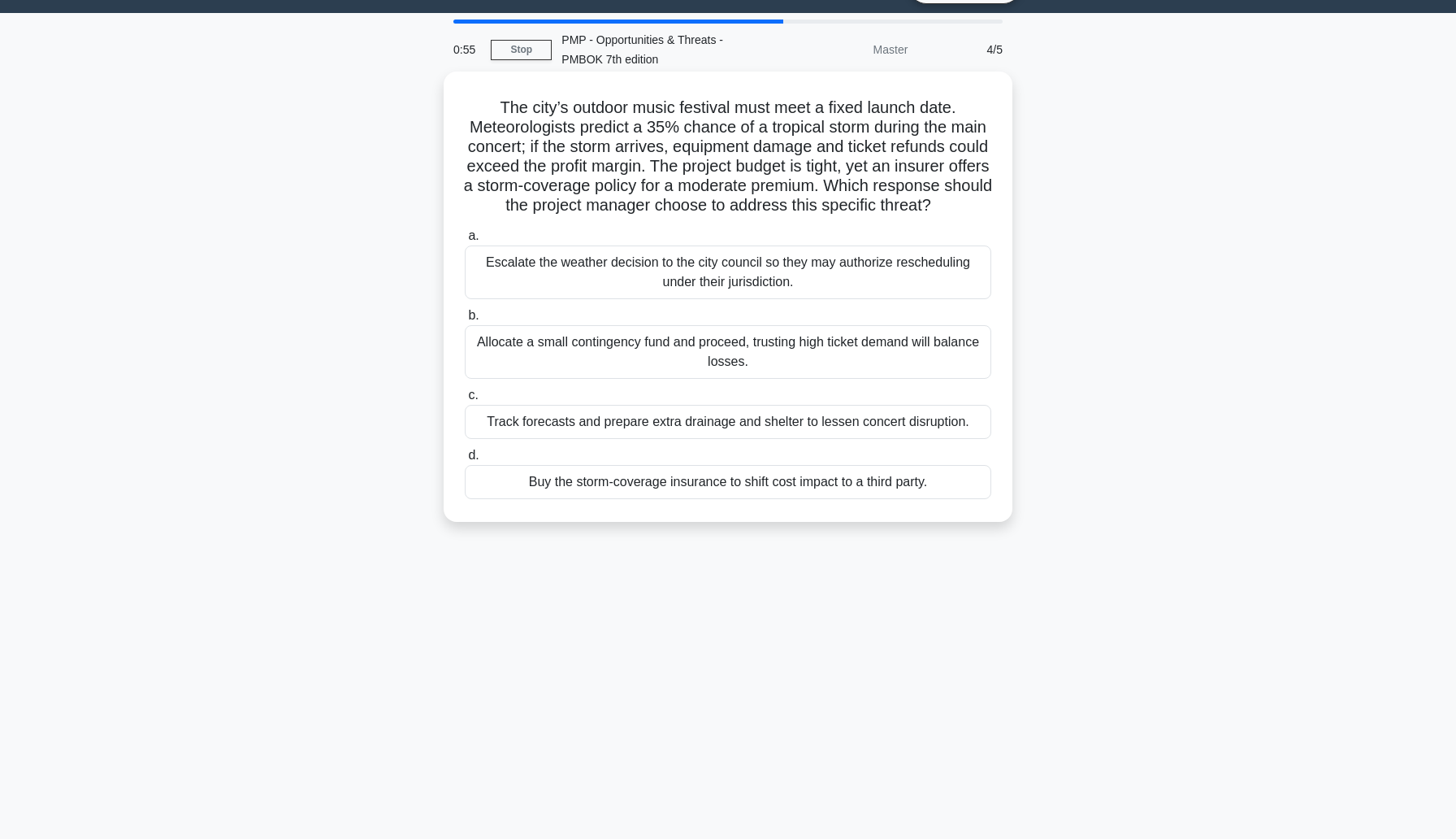
click at [900, 488] on div "Buy the storm-coverage insurance to shift cost impact to a third party." at bounding box center [728, 482] width 526 height 34
click at [465, 461] on input "d. Buy the storm-coverage insurance to shift cost impact to a third party." at bounding box center [465, 455] width 0 height 10
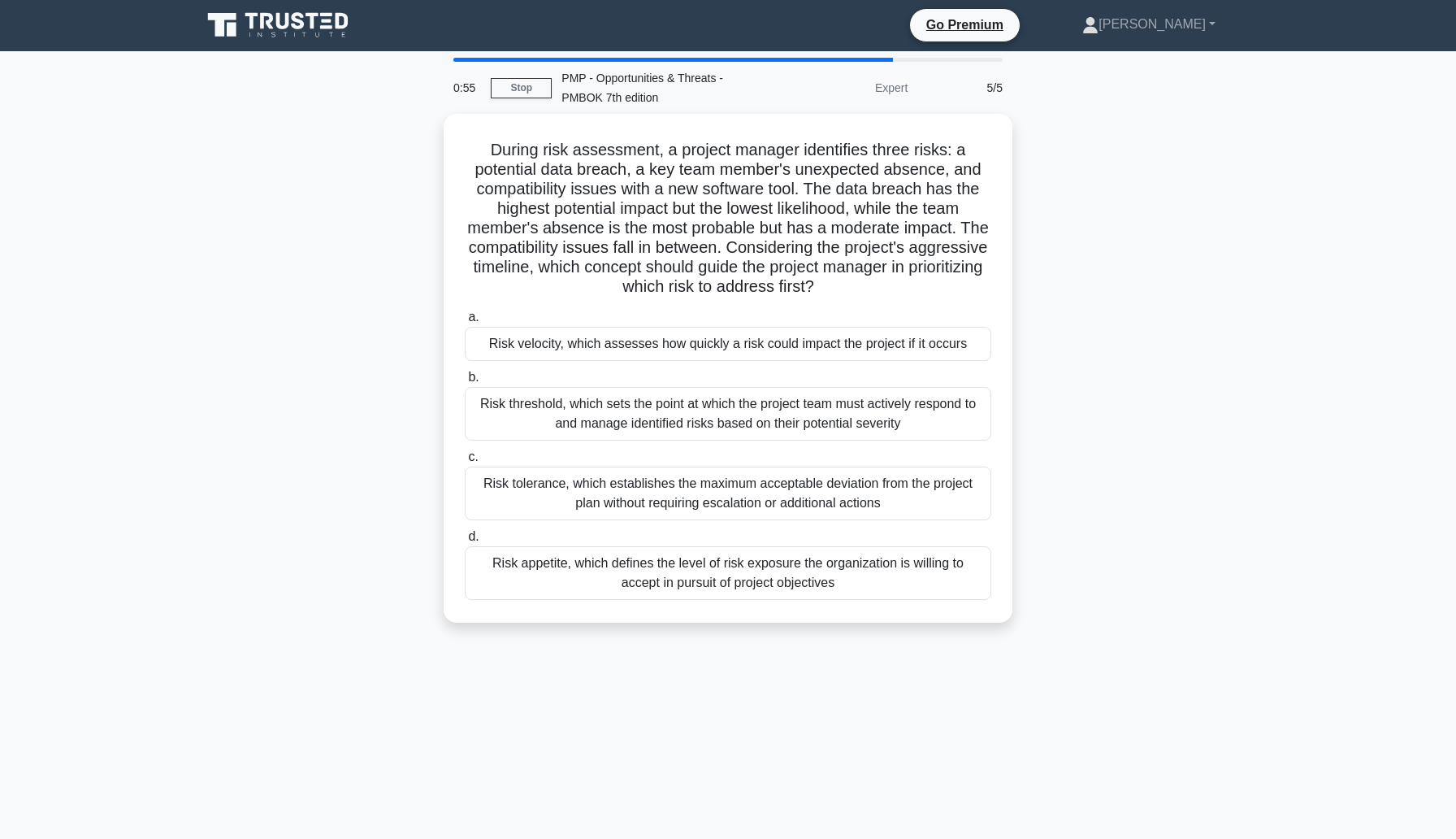
scroll to position [0, 0]
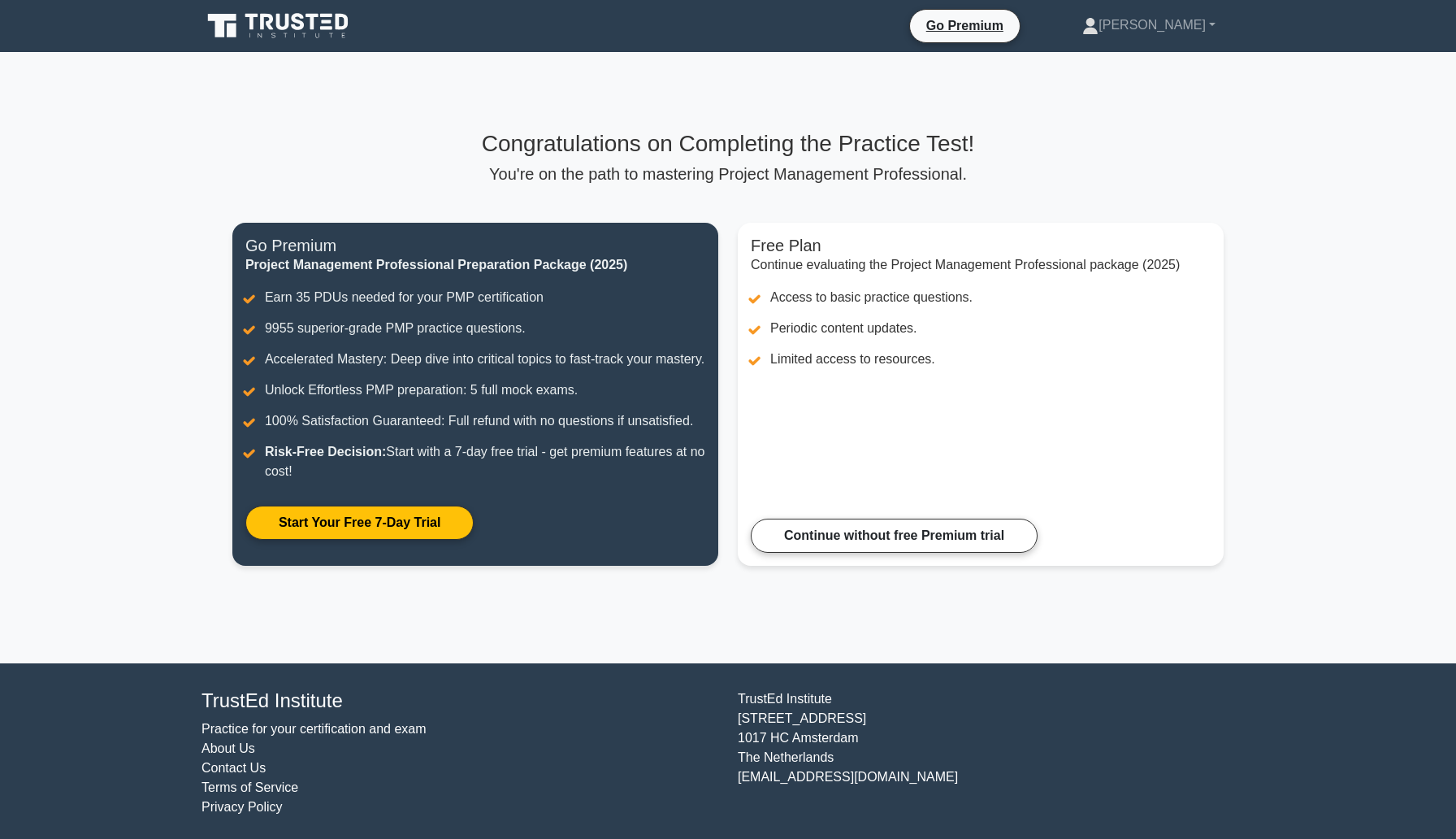
scroll to position [4, 0]
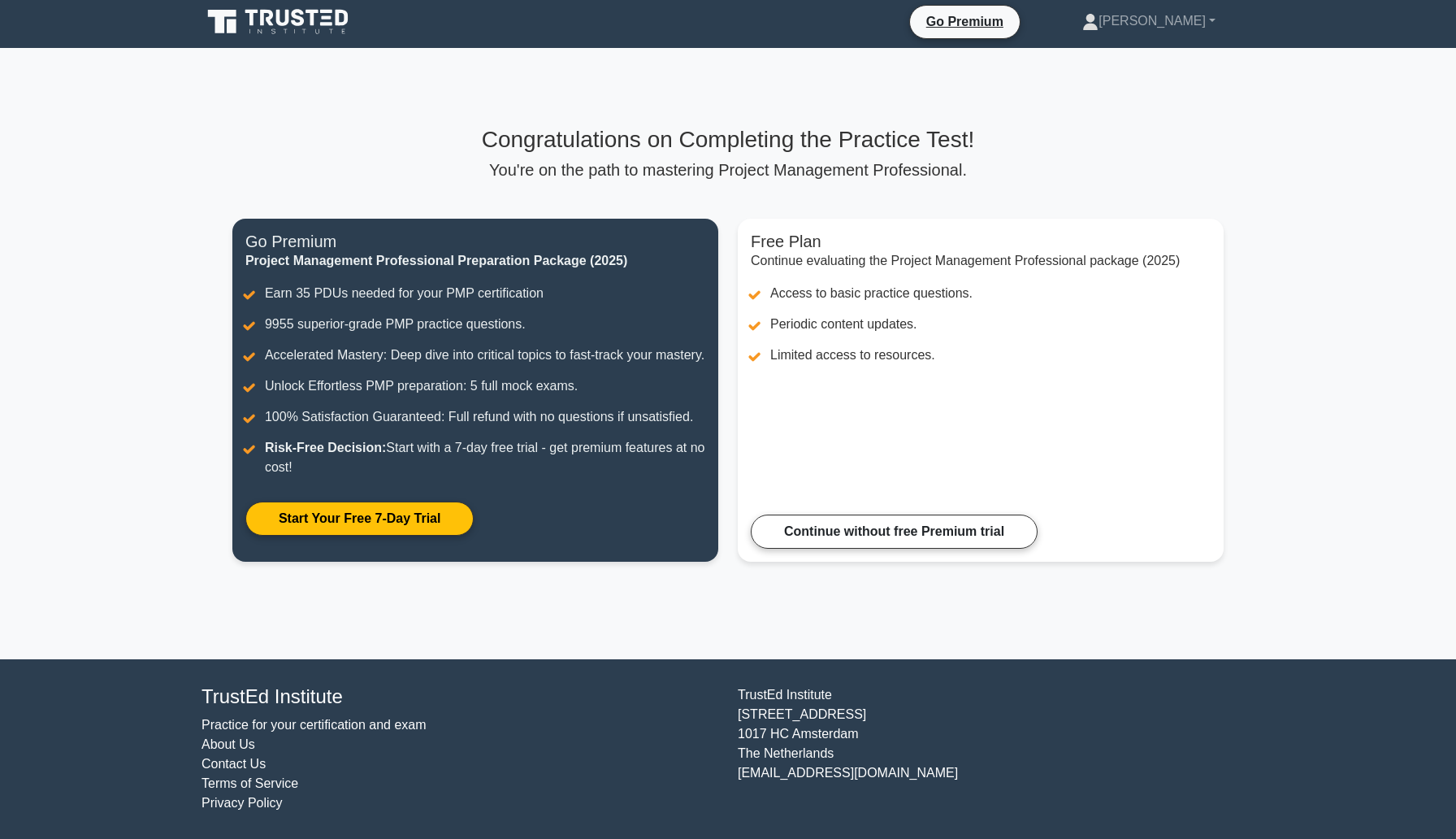
click at [865, 562] on div "Free Plan Continue evaluating the Project Management Professional package (2025…" at bounding box center [980, 400] width 506 height 363
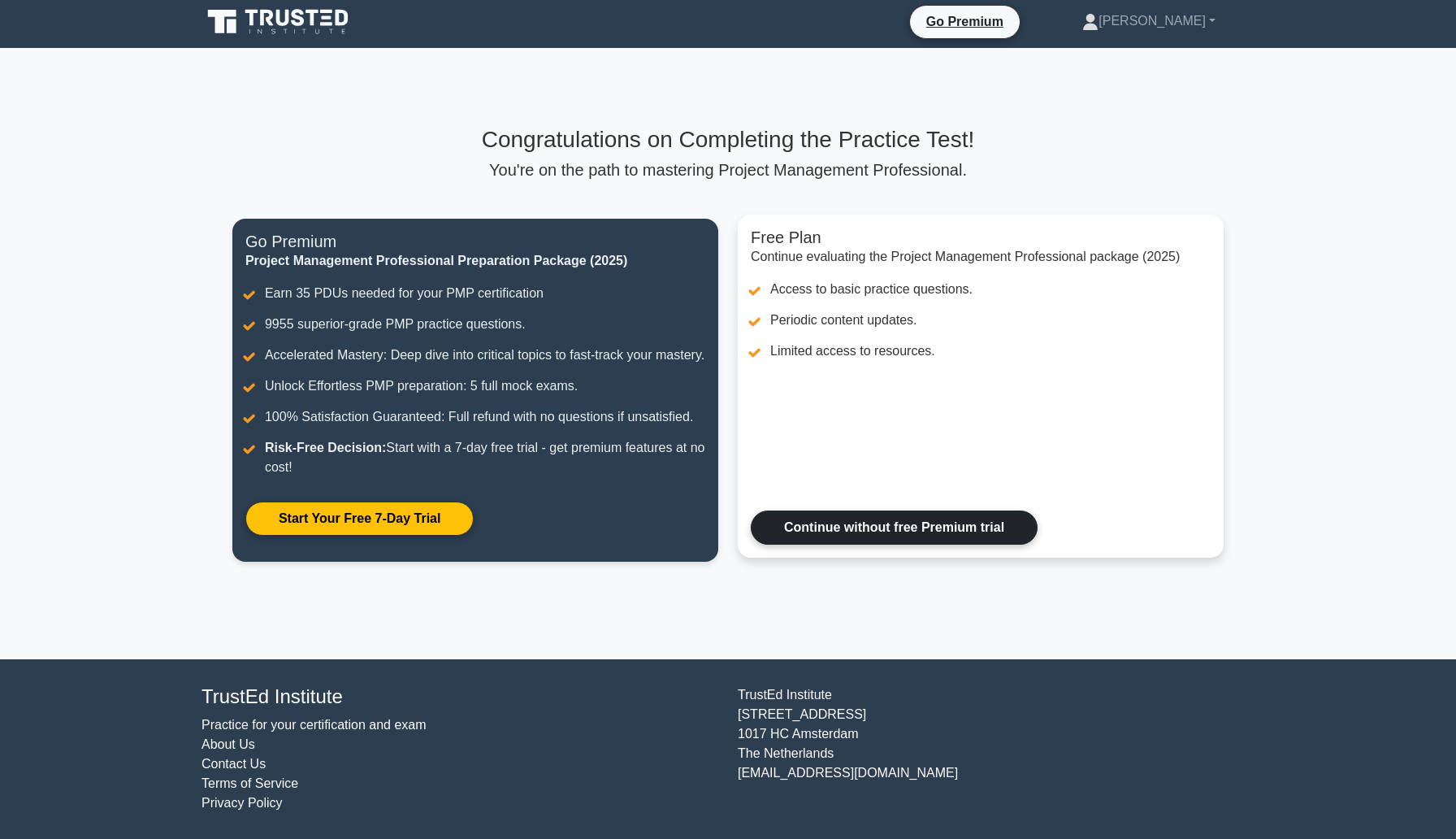
click at [884, 517] on link "Continue without free Premium trial" at bounding box center [894, 527] width 287 height 34
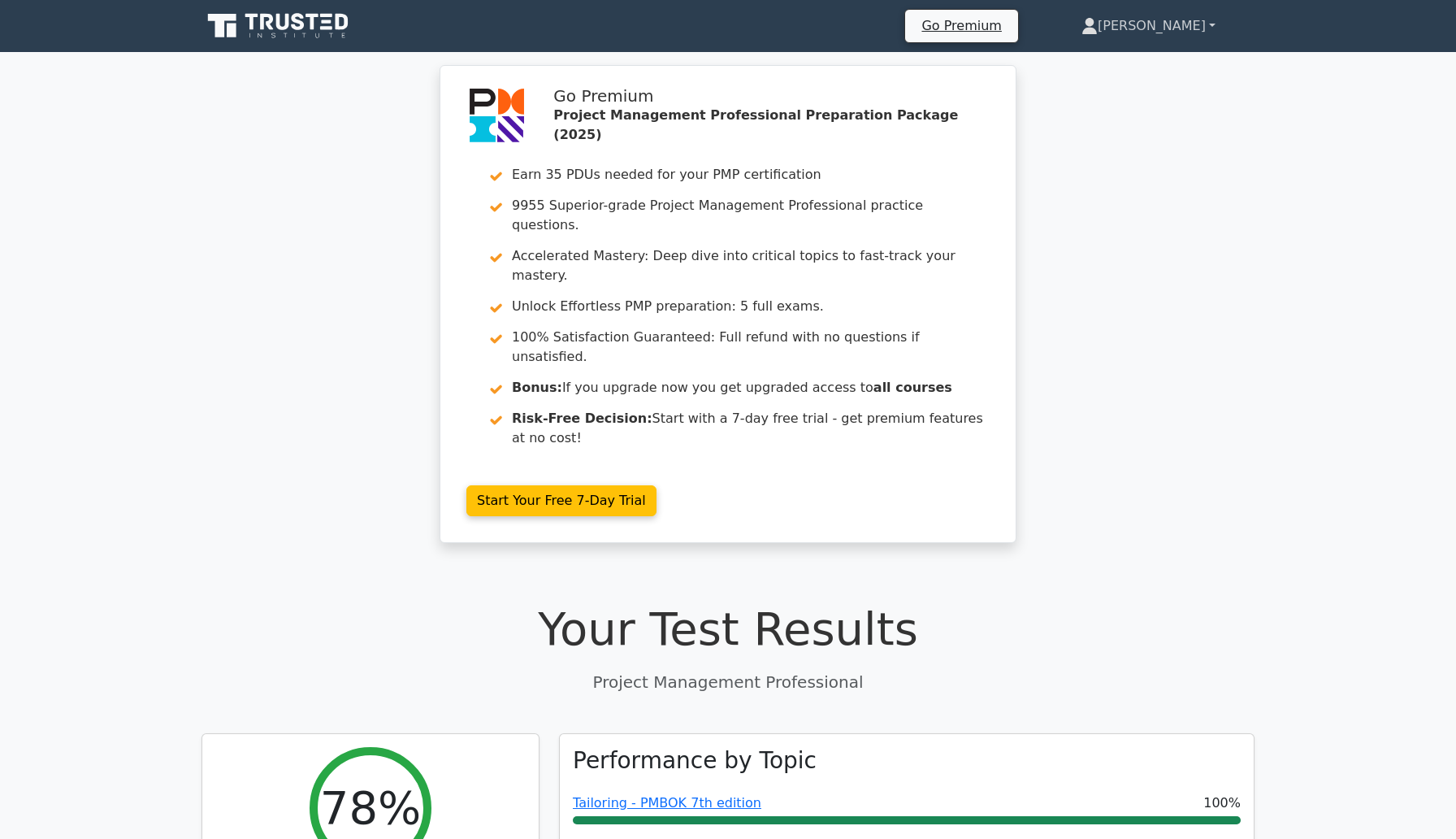
click at [1198, 26] on link "[PERSON_NAME]" at bounding box center [1148, 26] width 212 height 32
click at [1181, 225] on div "Go Premium Project Management Professional Preparation Package (2025) Earn 35 P…" at bounding box center [728, 314] width 1456 height 497
click at [1194, 19] on link "[PERSON_NAME]" at bounding box center [1148, 26] width 212 height 32
click at [1098, 156] on div "Go Premium Project Management Professional Preparation Package (2025) Earn 35 P…" at bounding box center [728, 314] width 1456 height 497
click at [1010, 35] on link "Go Premium" at bounding box center [961, 25] width 99 height 22
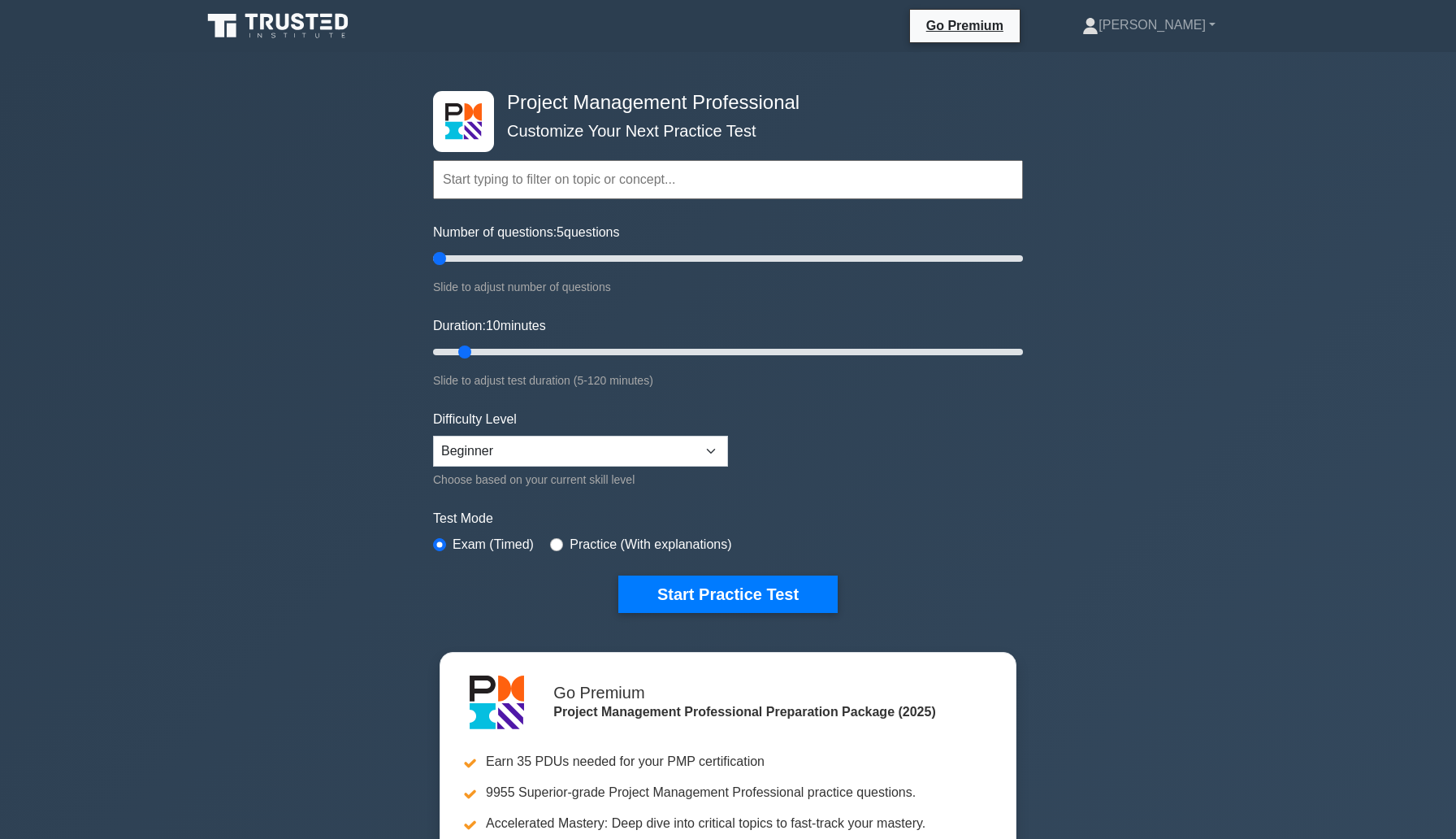
drag, startPoint x: 451, startPoint y: 258, endPoint x: 321, endPoint y: 261, distance: 130.0
click at [433, 262] on input "Number of questions: 5 questions" at bounding box center [728, 258] width 590 height 19
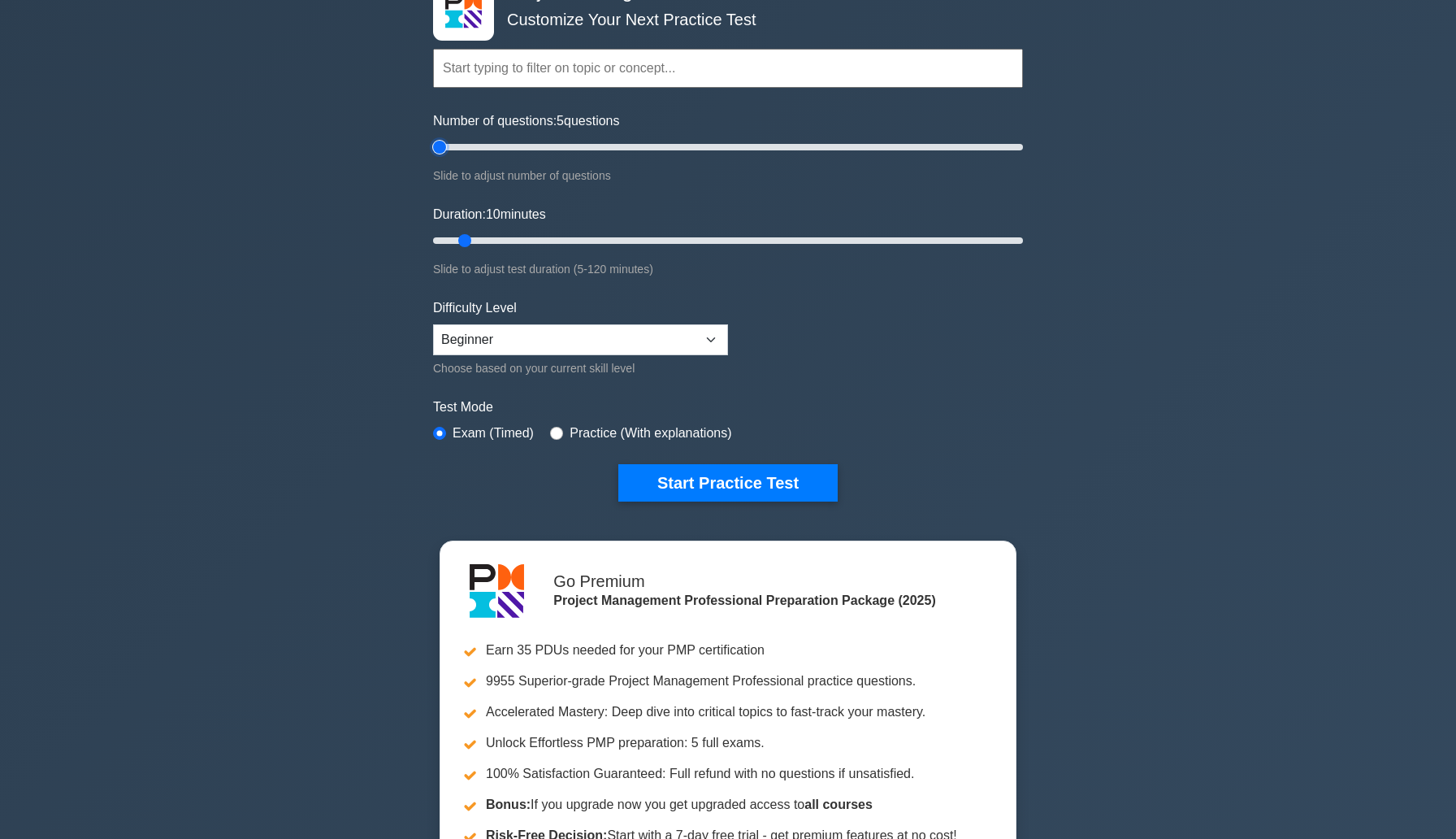
scroll to position [115, 0]
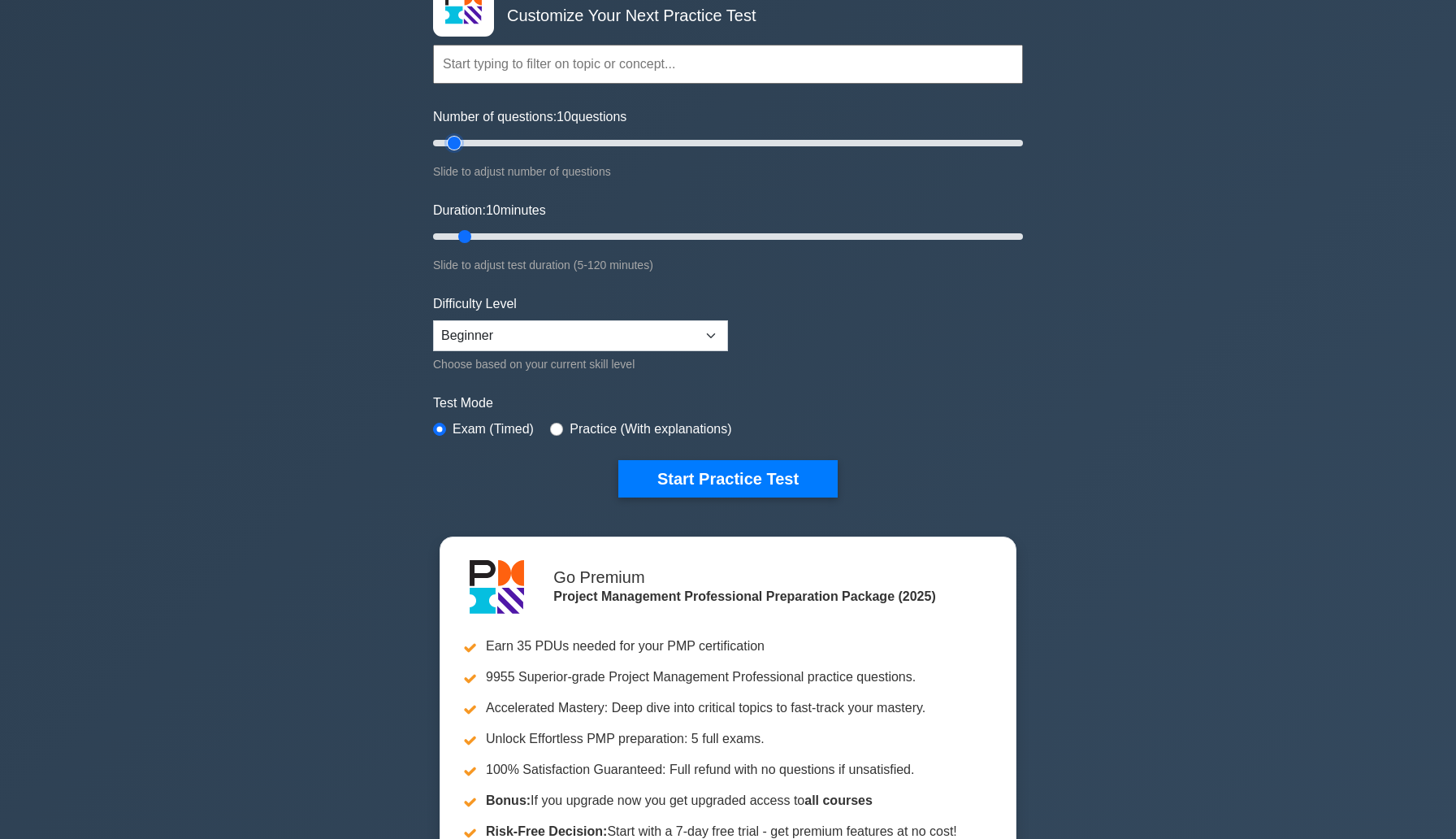
drag, startPoint x: 440, startPoint y: 142, endPoint x: 453, endPoint y: 142, distance: 13.0
type input "10"
click at [453, 142] on input "Number of questions: 10 questions" at bounding box center [728, 142] width 590 height 19
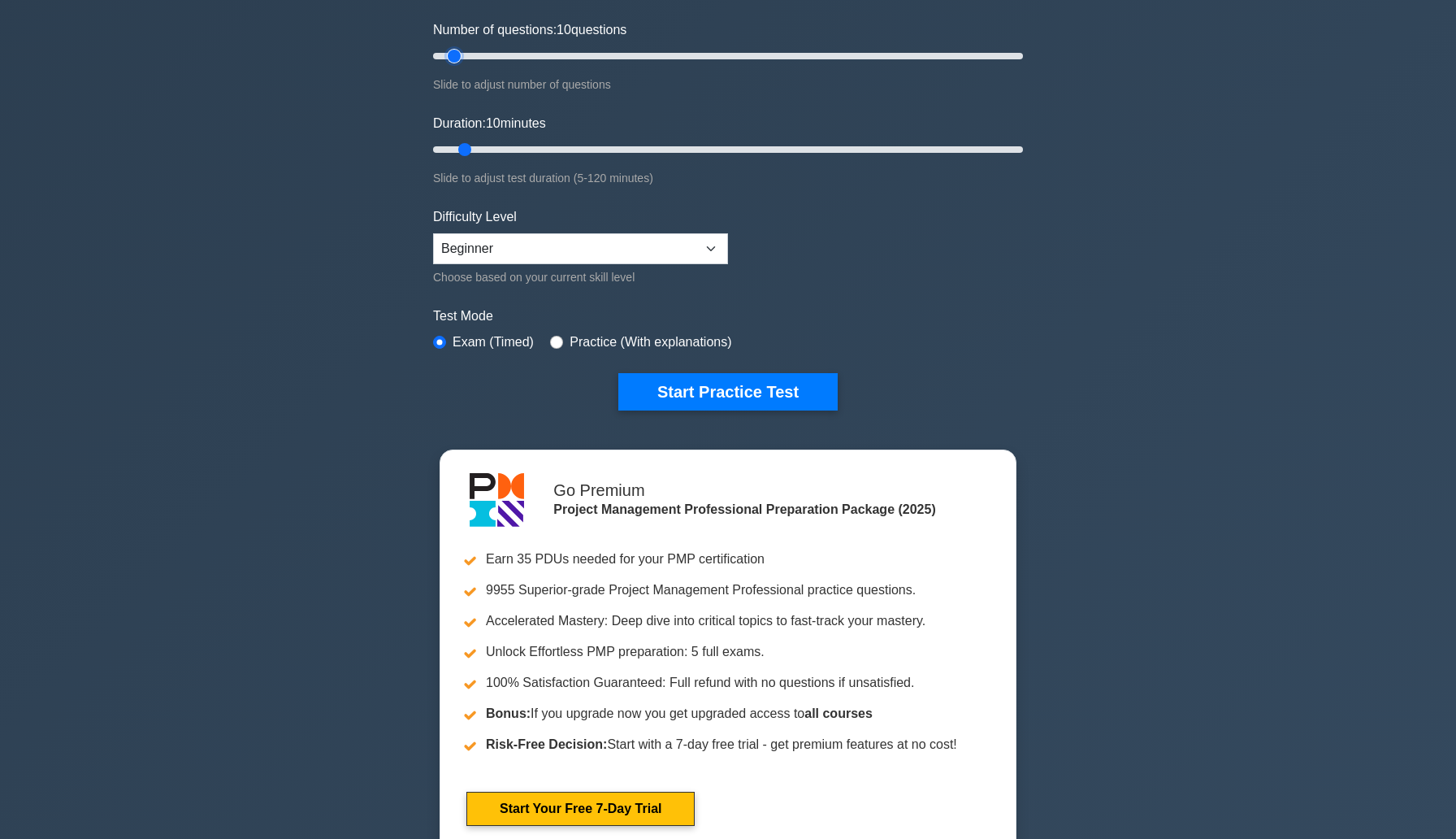
scroll to position [204, 0]
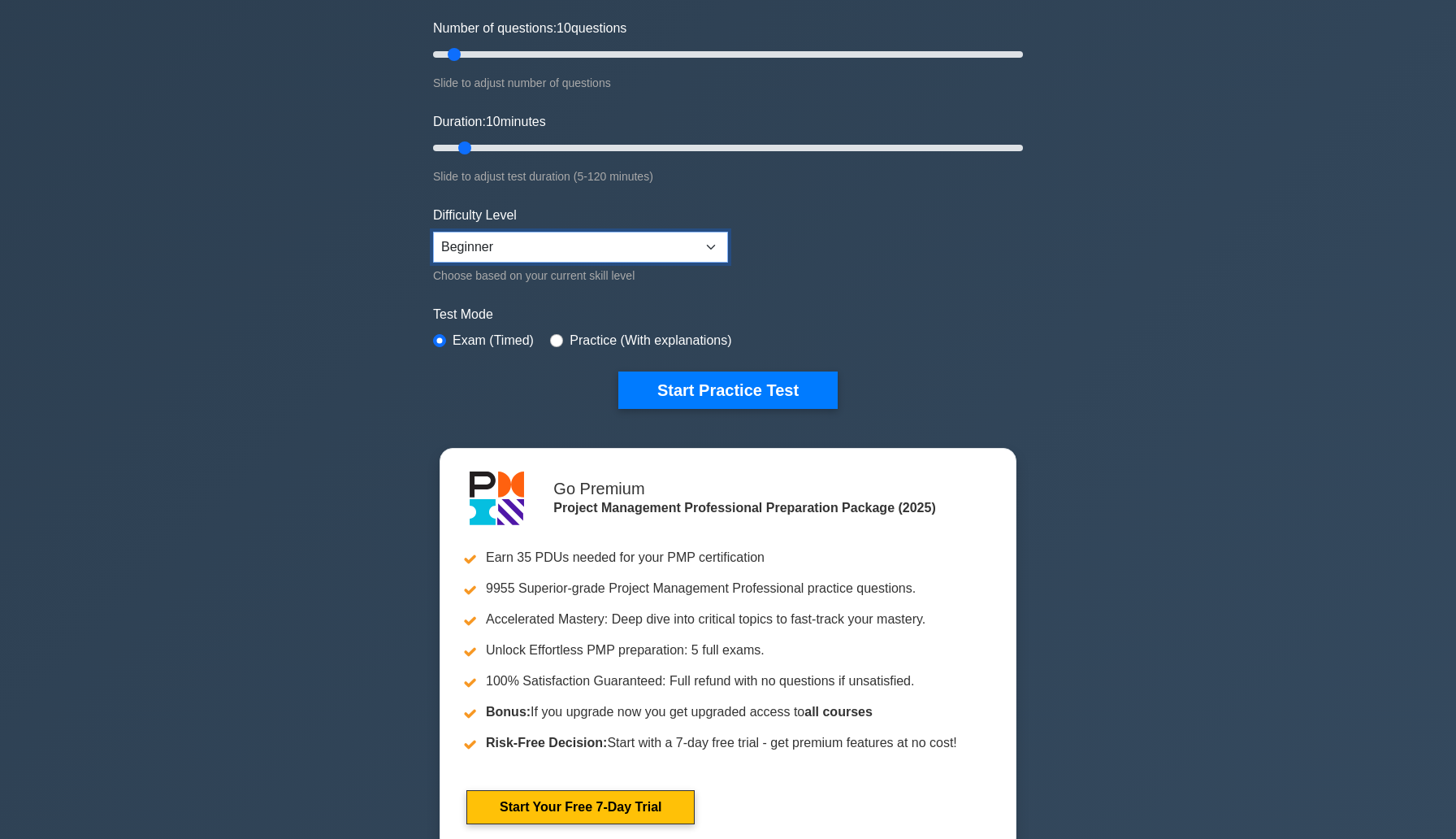
click at [526, 255] on select "Beginner Intermediate Expert" at bounding box center [580, 247] width 295 height 31
click at [433, 231] on select "Beginner Intermediate Expert" at bounding box center [580, 247] width 295 height 31
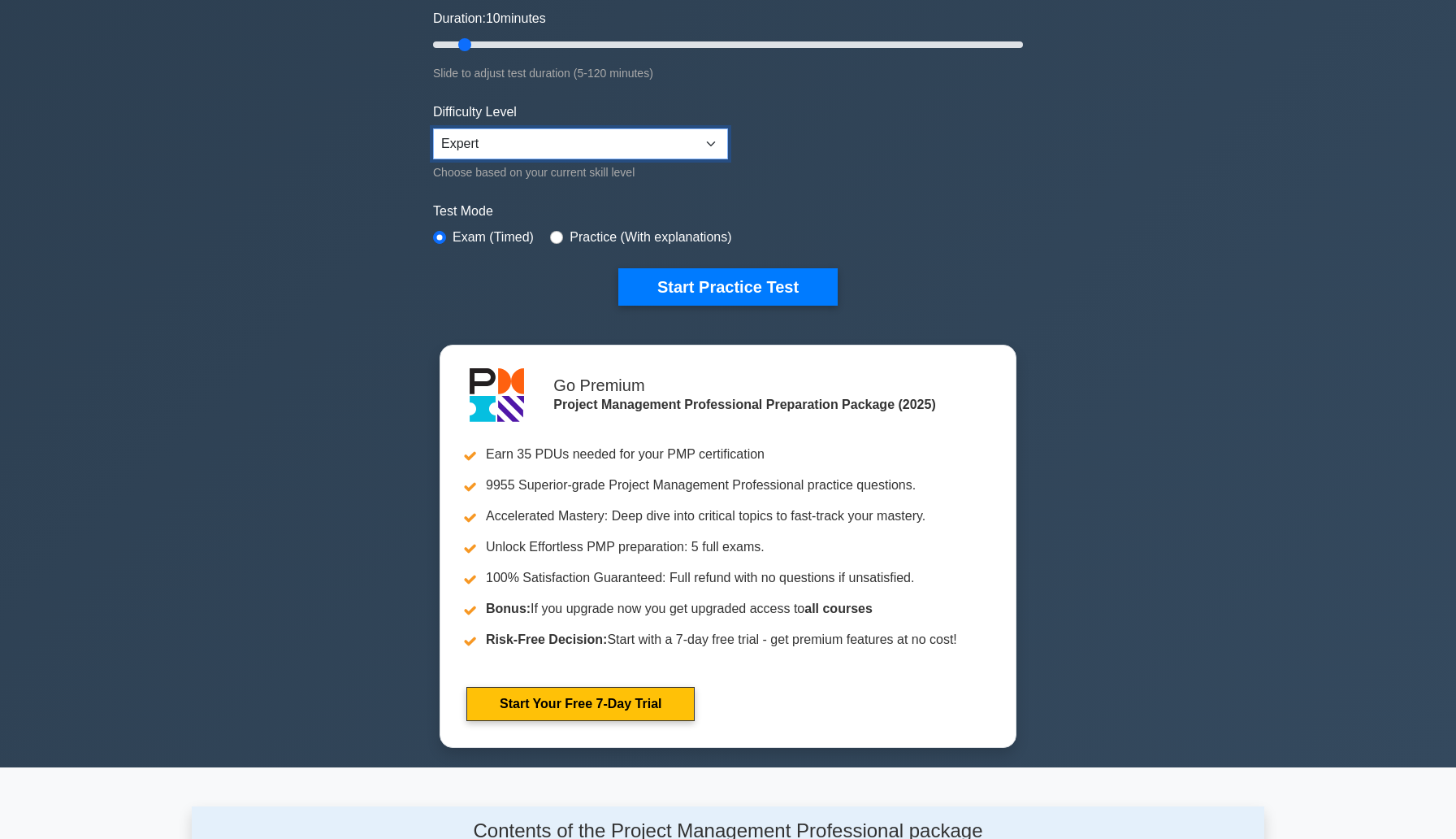
scroll to position [308, 0]
click at [556, 139] on select "Beginner Intermediate Expert" at bounding box center [580, 143] width 295 height 31
select select "intermediate"
click at [433, 128] on select "Beginner Intermediate Expert" at bounding box center [580, 143] width 295 height 31
